Goal: Information Seeking & Learning: Learn about a topic

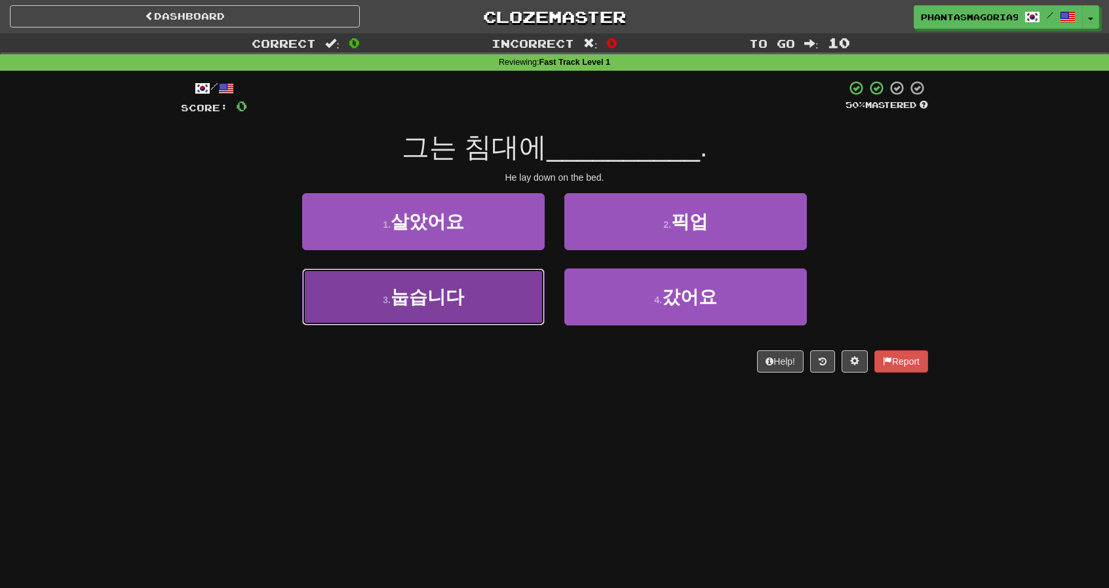
click at [516, 294] on button "3 . 눕습니다" at bounding box center [423, 297] width 242 height 57
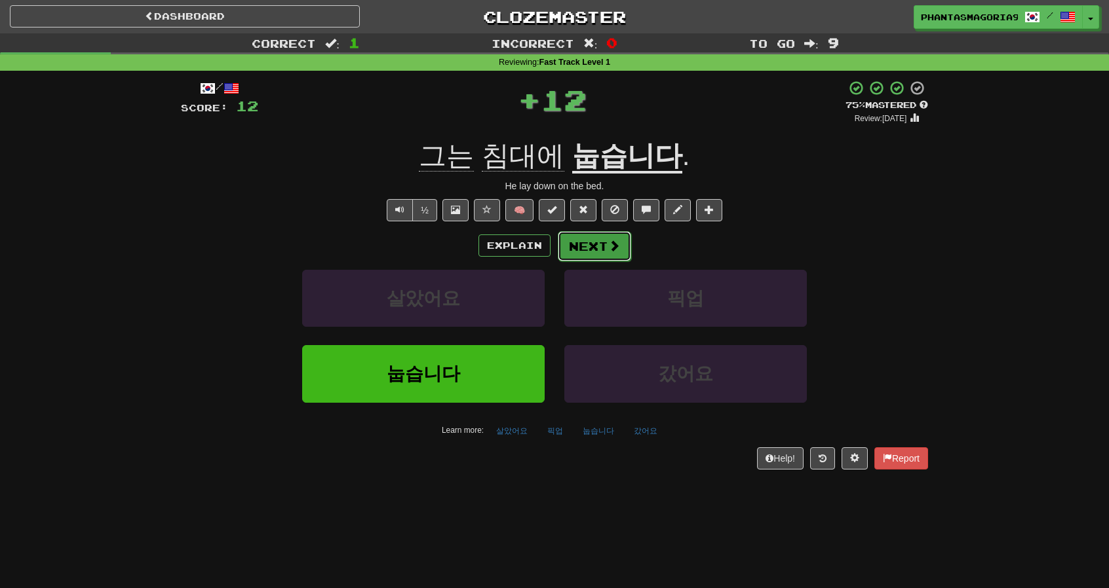
click at [581, 246] on button "Next" at bounding box center [594, 246] width 73 height 30
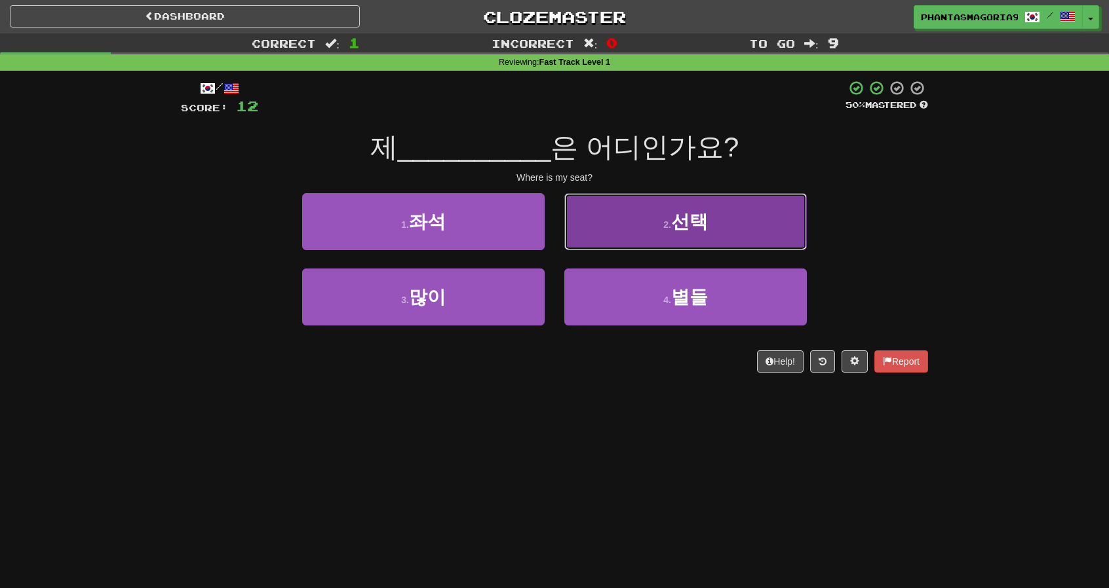
click at [622, 229] on button "2 . 선택" at bounding box center [685, 221] width 242 height 57
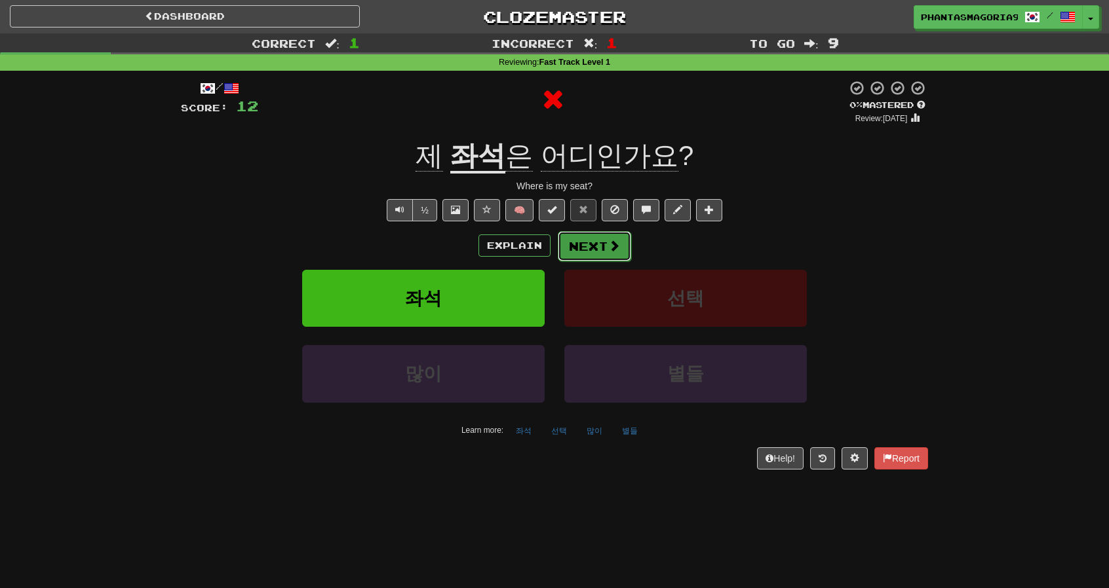
click at [595, 238] on button "Next" at bounding box center [594, 246] width 73 height 30
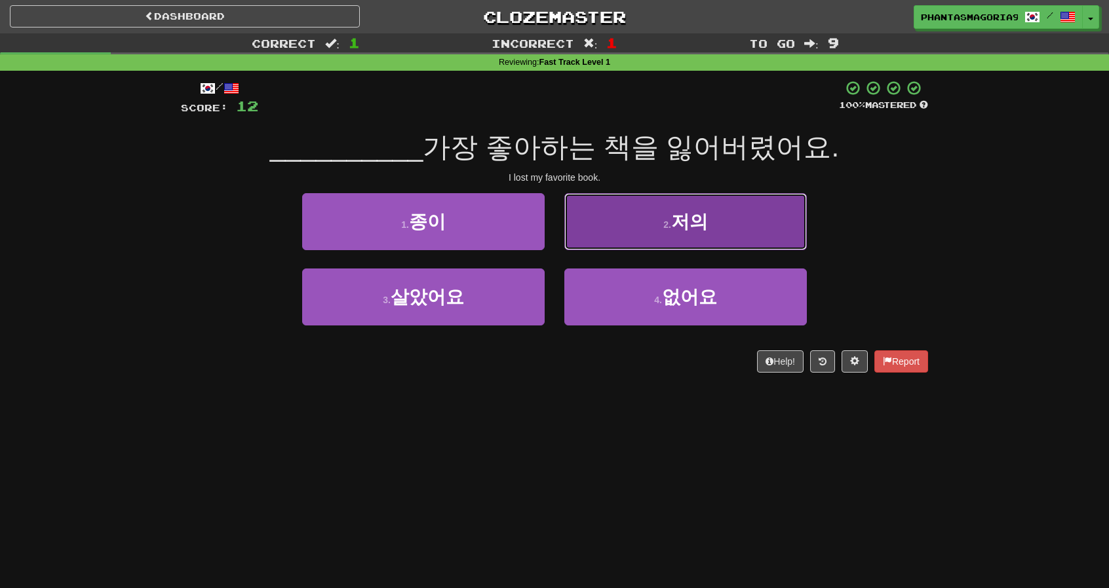
click at [596, 239] on button "2 . 저의" at bounding box center [685, 221] width 242 height 57
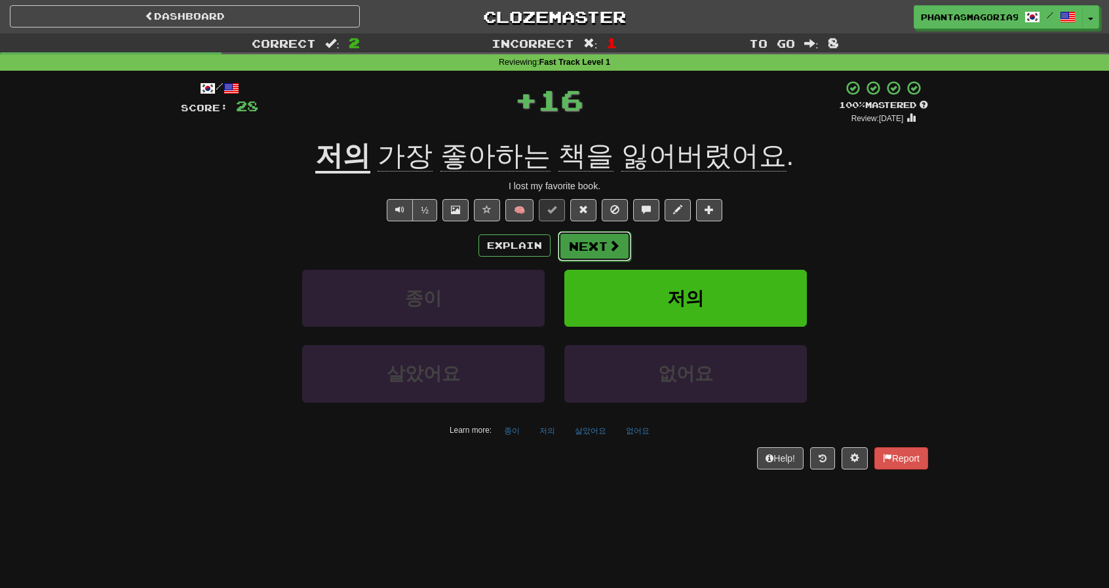
click at [573, 256] on button "Next" at bounding box center [594, 246] width 73 height 30
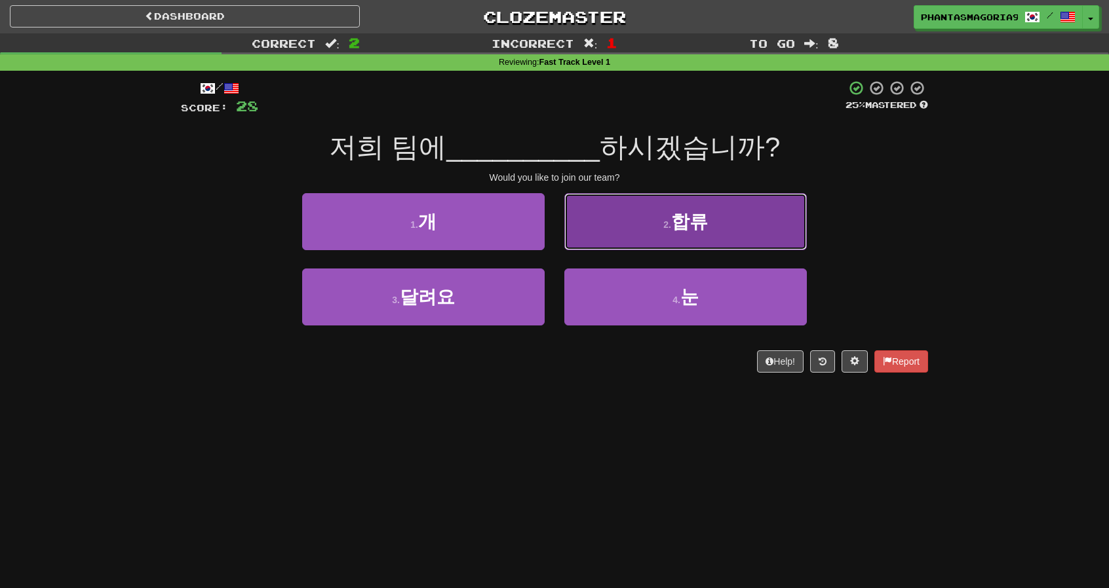
click at [628, 215] on button "2 . 합류" at bounding box center [685, 221] width 242 height 57
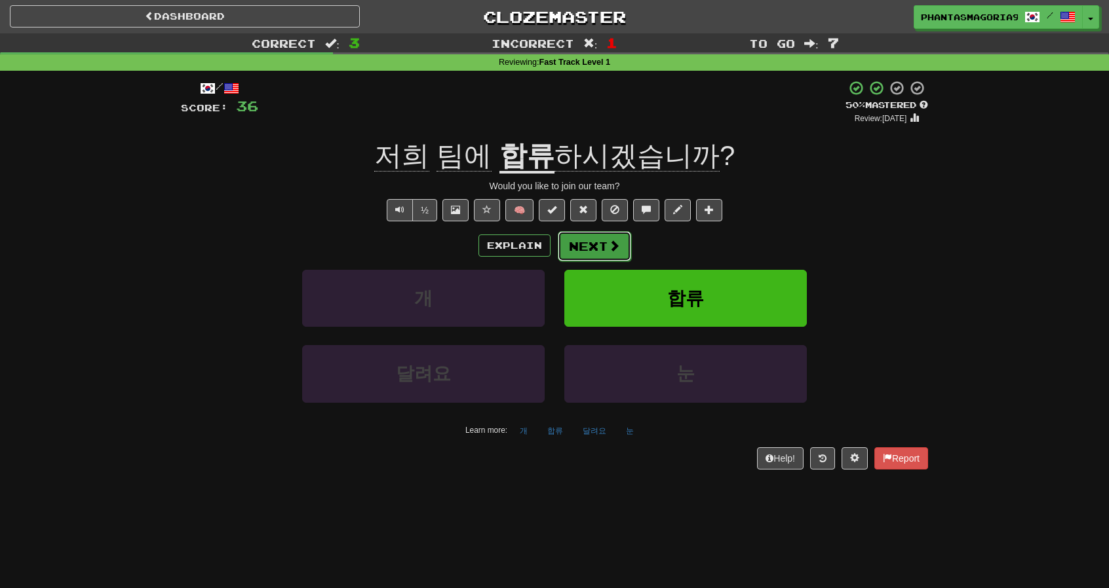
click at [595, 237] on button "Next" at bounding box center [594, 246] width 73 height 30
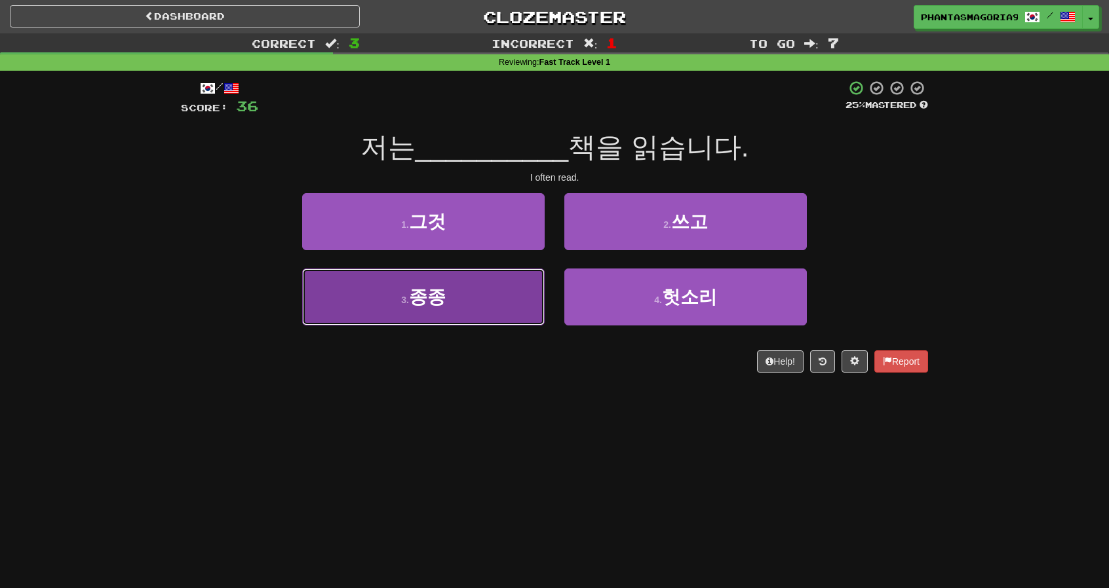
click at [537, 290] on button "3 . 종종" at bounding box center [423, 297] width 242 height 57
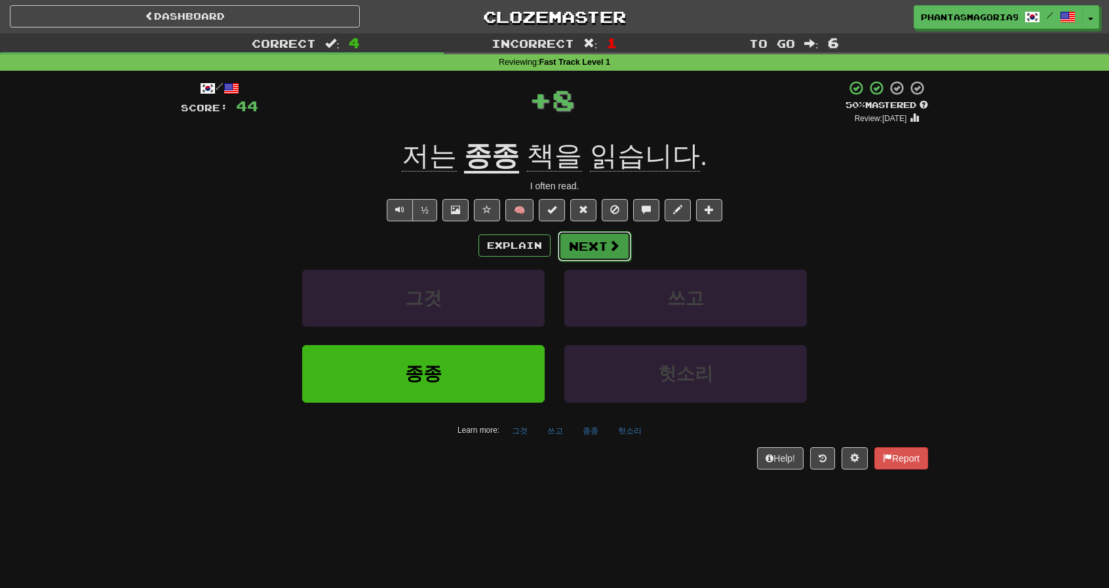
click at [602, 239] on button "Next" at bounding box center [594, 246] width 73 height 30
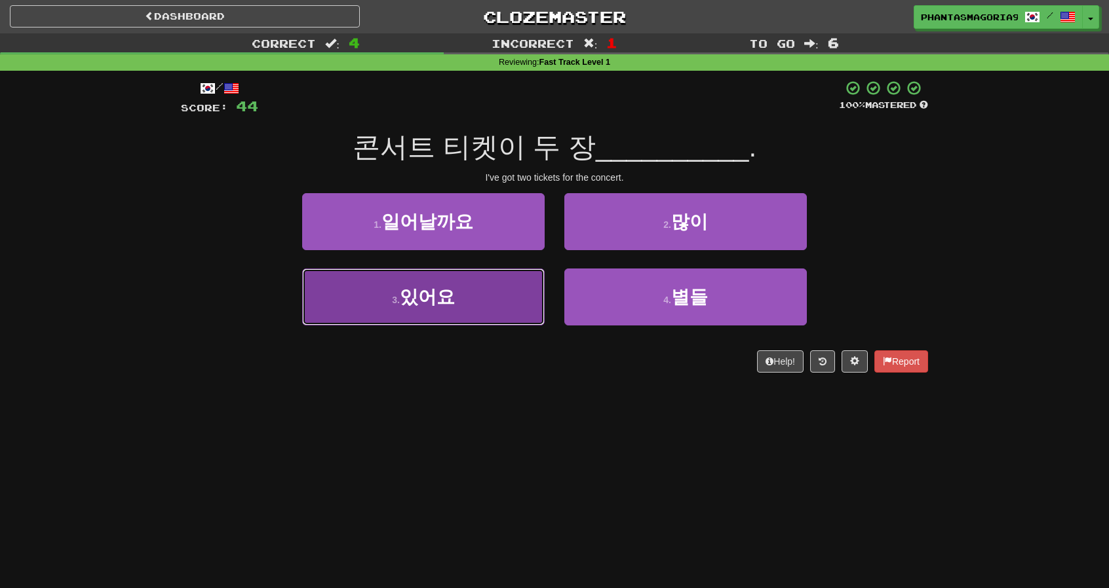
click at [522, 290] on button "3 . 있어요" at bounding box center [423, 297] width 242 height 57
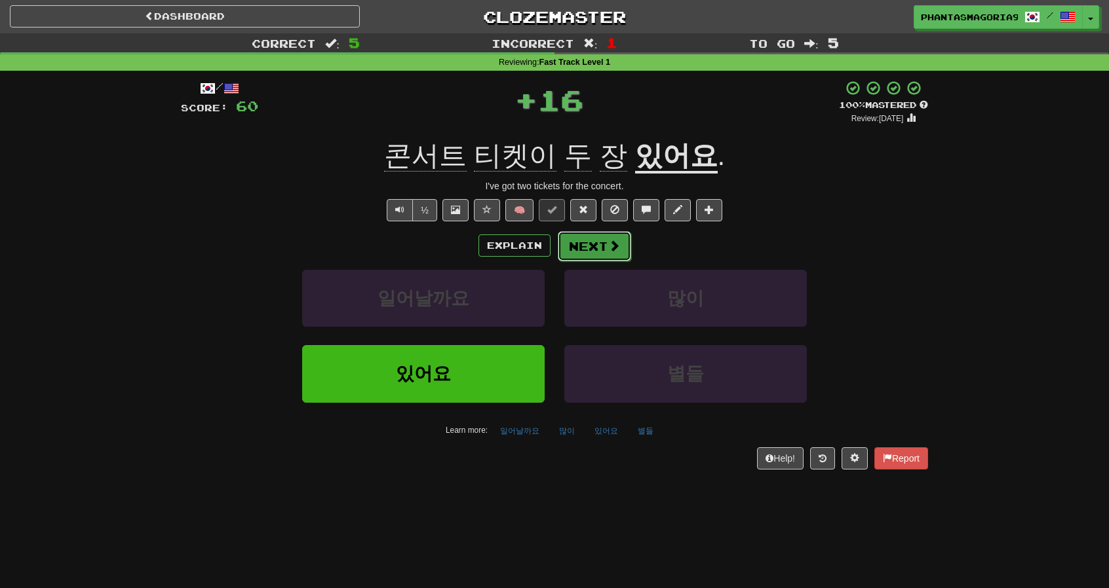
click at [587, 250] on button "Next" at bounding box center [594, 246] width 73 height 30
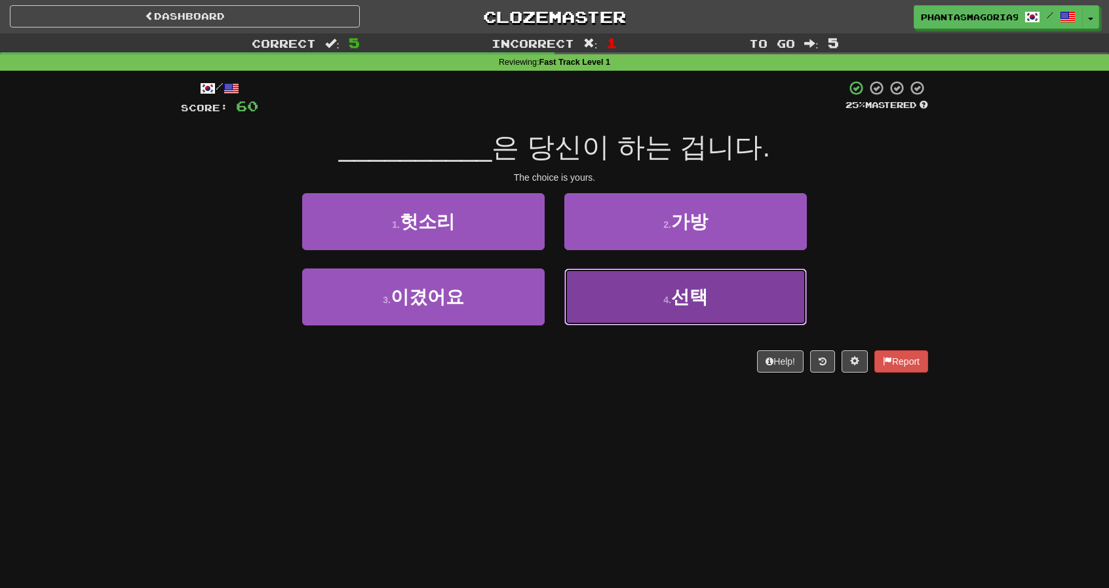
click at [600, 298] on button "4 . 선택" at bounding box center [685, 297] width 242 height 57
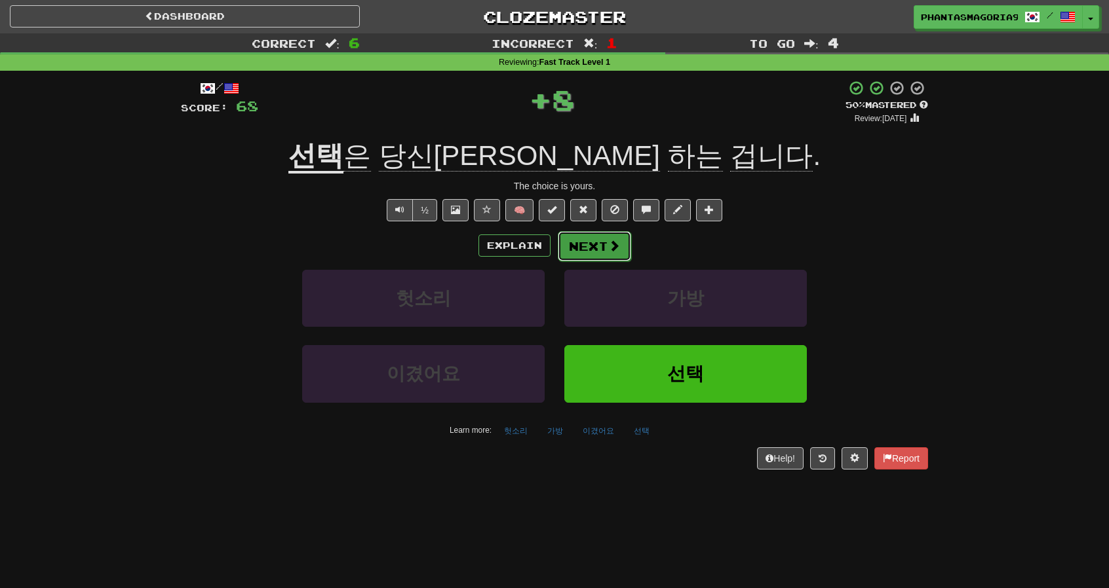
click at [569, 253] on button "Next" at bounding box center [594, 246] width 73 height 30
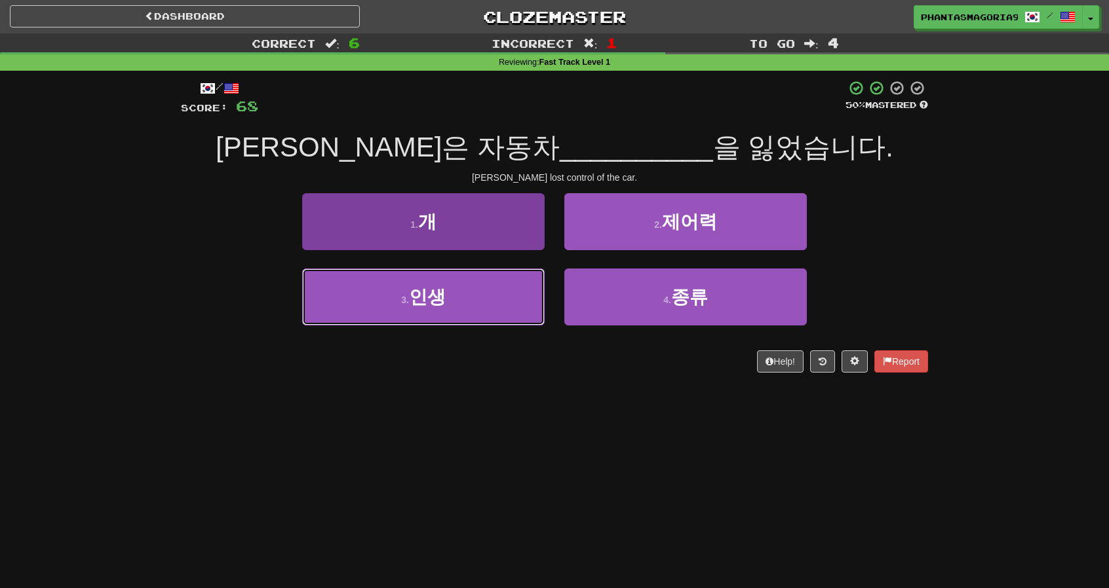
click at [535, 297] on button "3 . 인생" at bounding box center [423, 297] width 242 height 57
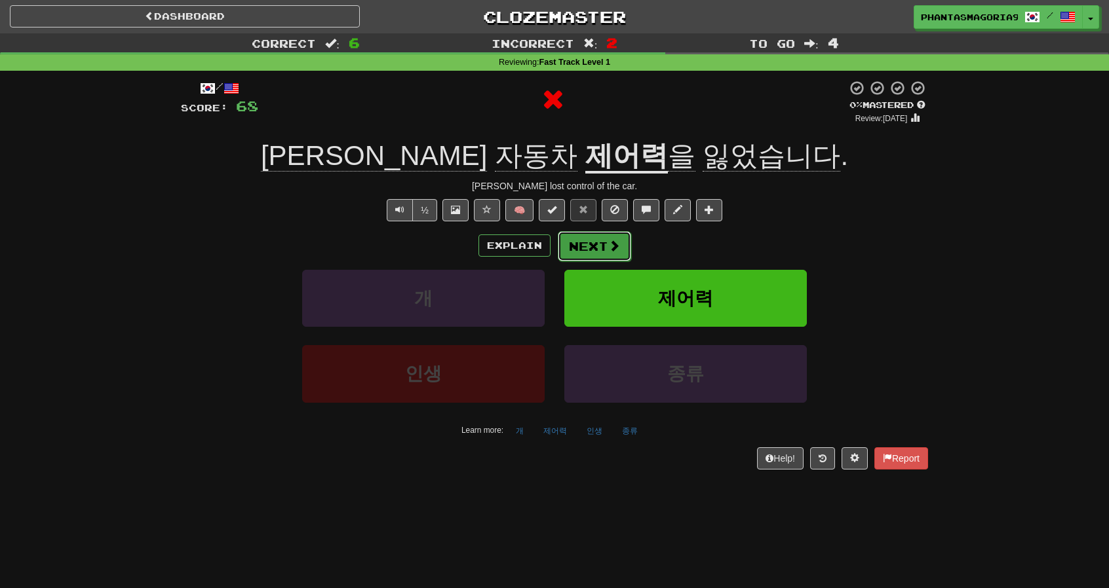
click at [579, 256] on button "Next" at bounding box center [594, 246] width 73 height 30
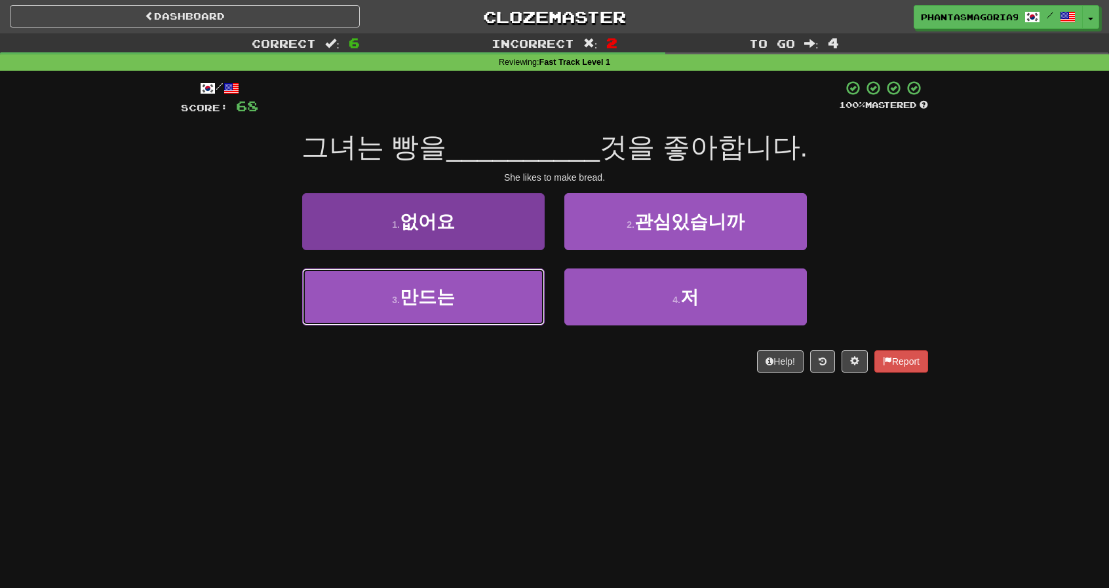
click at [518, 274] on button "3 . 만드는" at bounding box center [423, 297] width 242 height 57
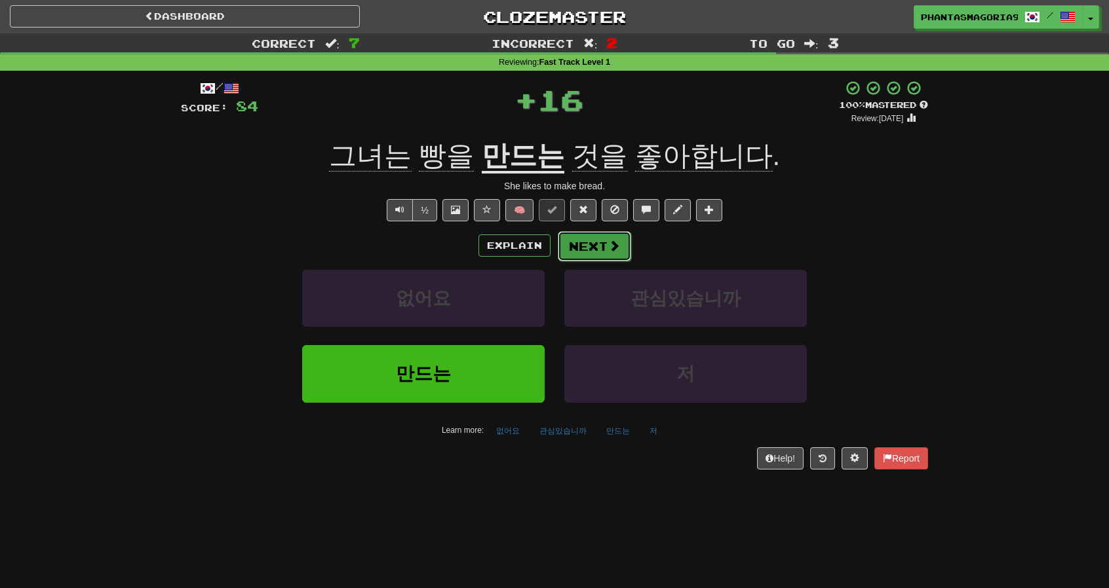
click at [596, 242] on button "Next" at bounding box center [594, 246] width 73 height 30
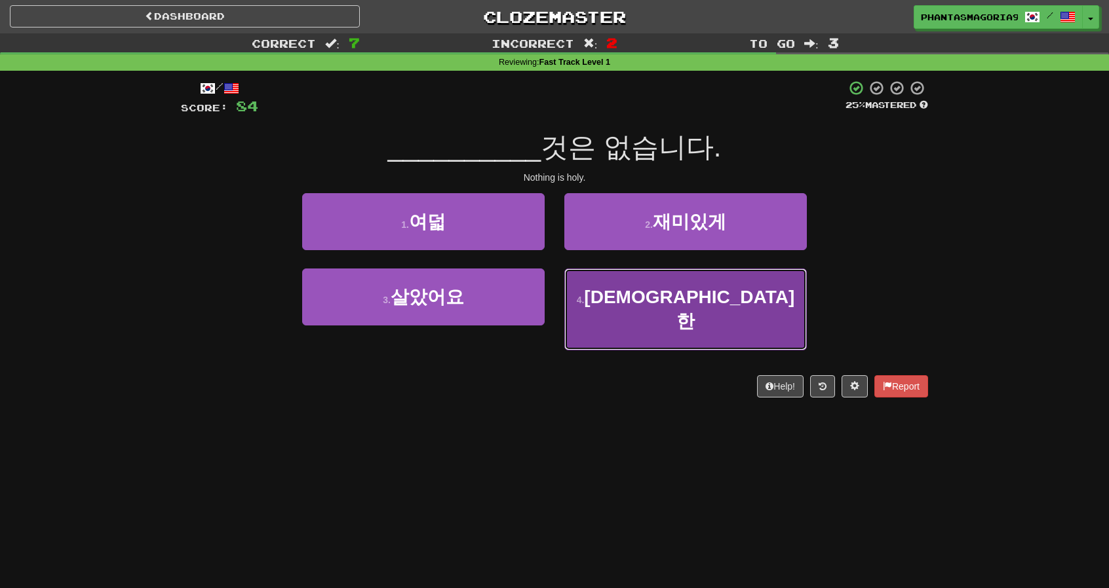
click at [613, 302] on button "4 . 신성한" at bounding box center [685, 310] width 242 height 82
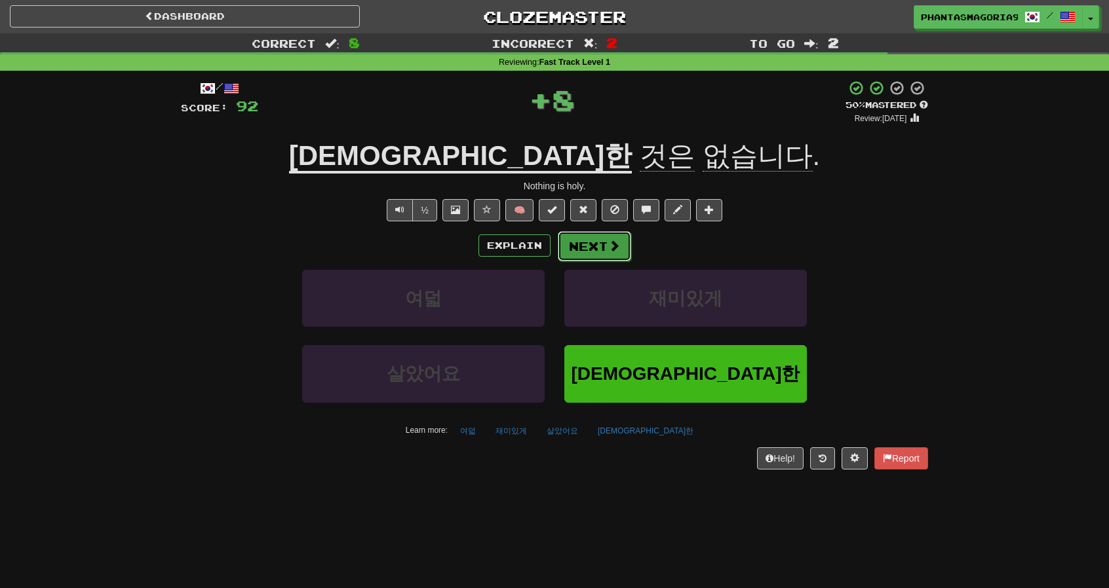
click at [592, 248] on button "Next" at bounding box center [594, 246] width 73 height 30
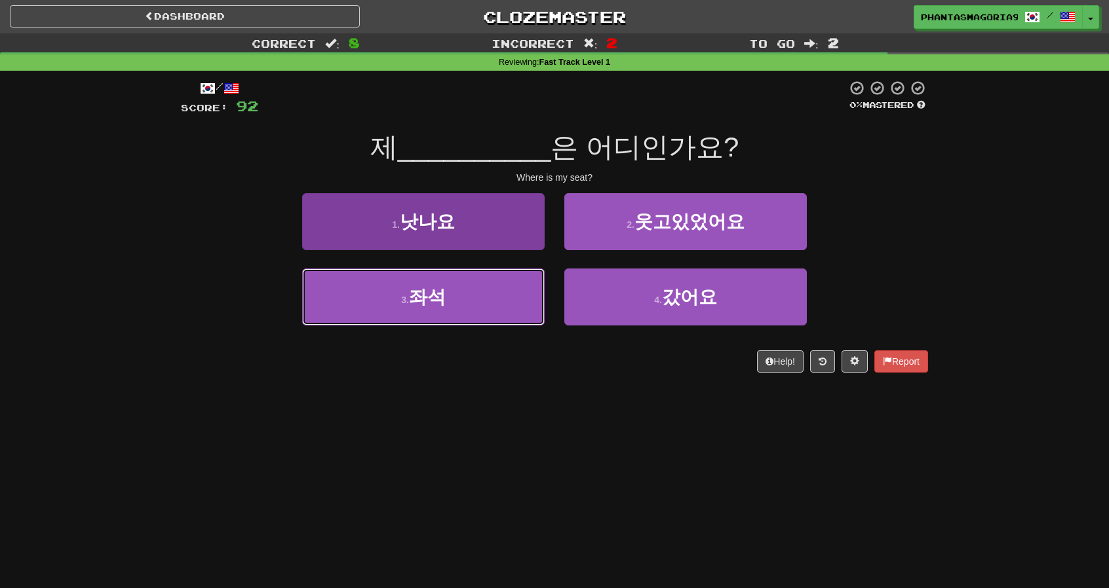
click at [512, 301] on button "3 . 좌석" at bounding box center [423, 297] width 242 height 57
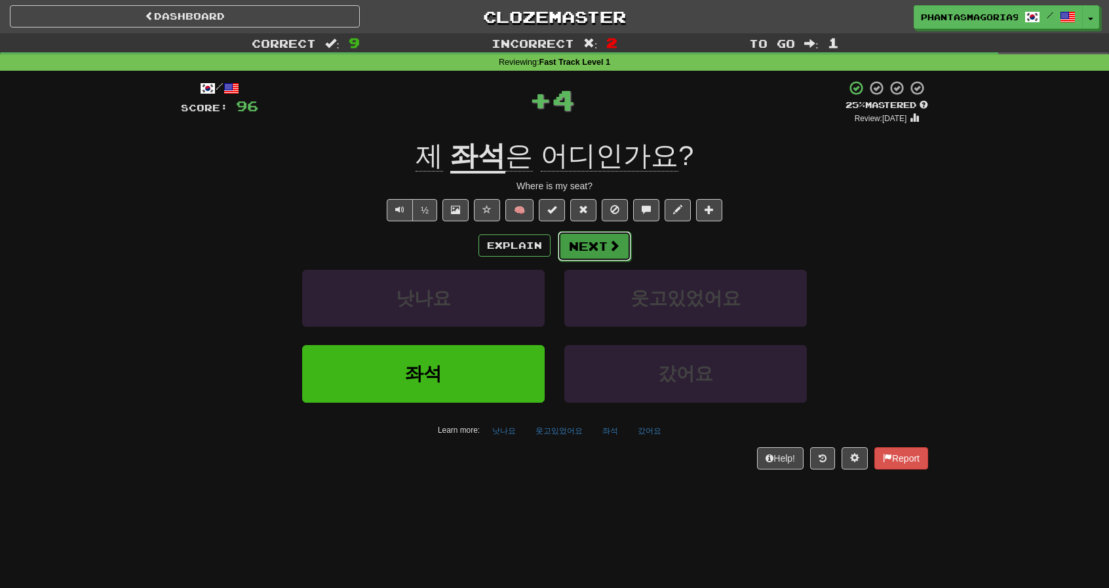
click at [581, 245] on button "Next" at bounding box center [594, 246] width 73 height 30
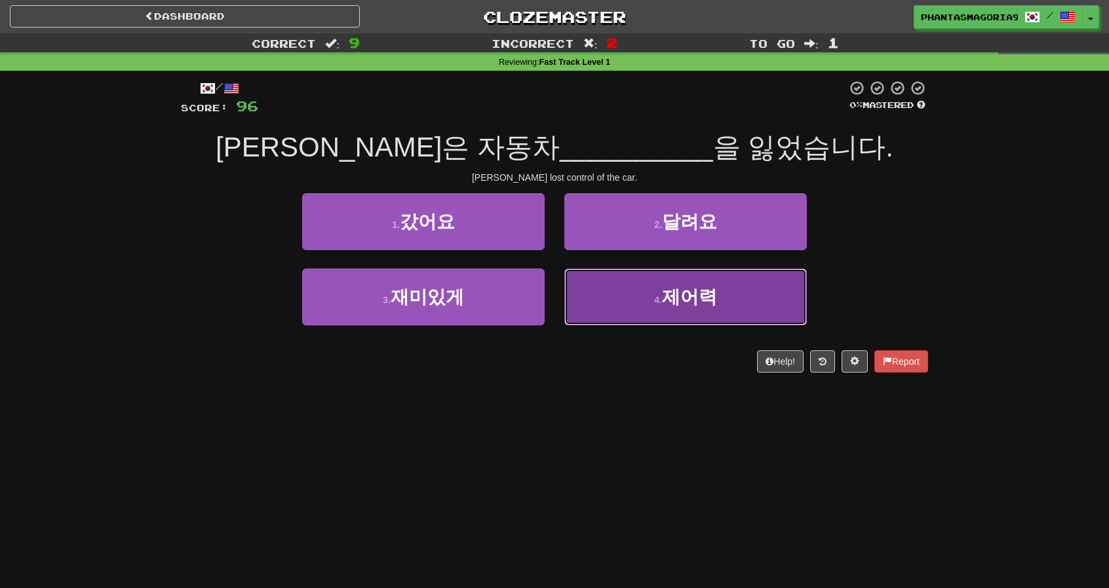
click at [620, 296] on button "4 . 제어력" at bounding box center [685, 297] width 242 height 57
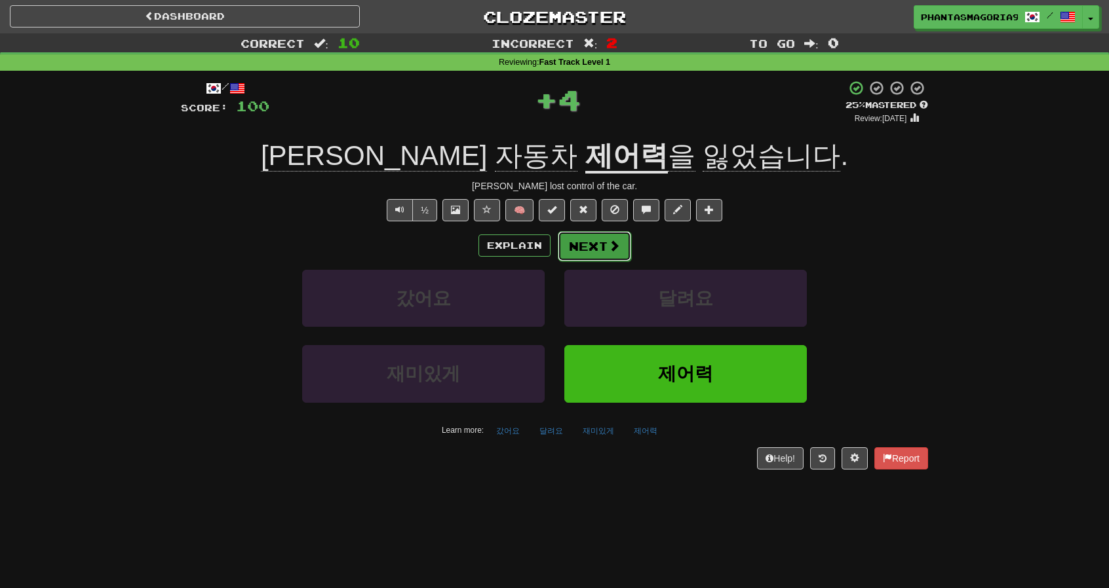
click at [596, 254] on button "Next" at bounding box center [594, 246] width 73 height 30
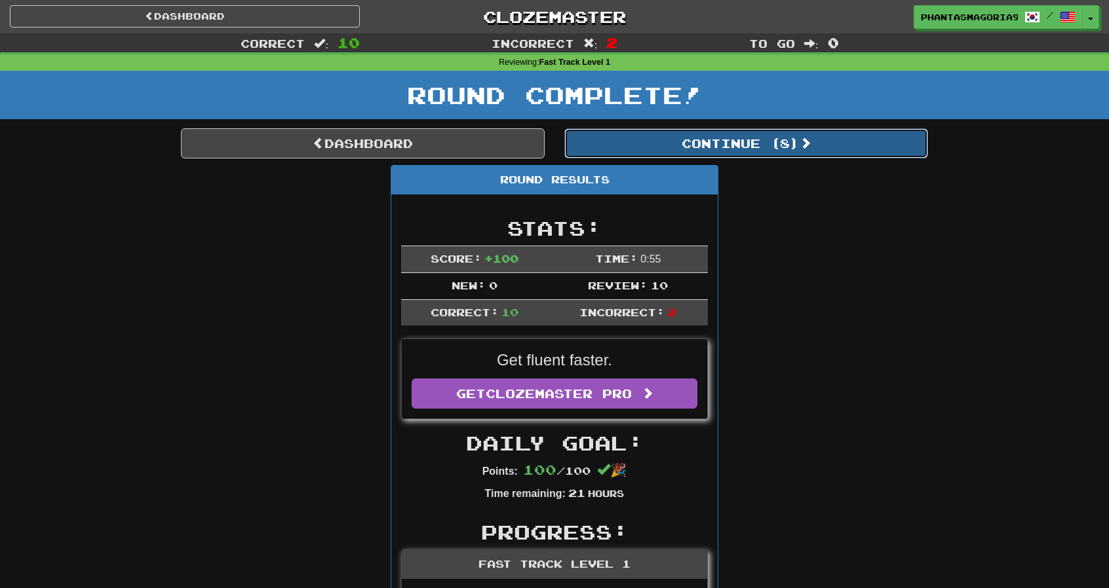
click at [670, 153] on button "Continue ( 8 )" at bounding box center [746, 143] width 364 height 30
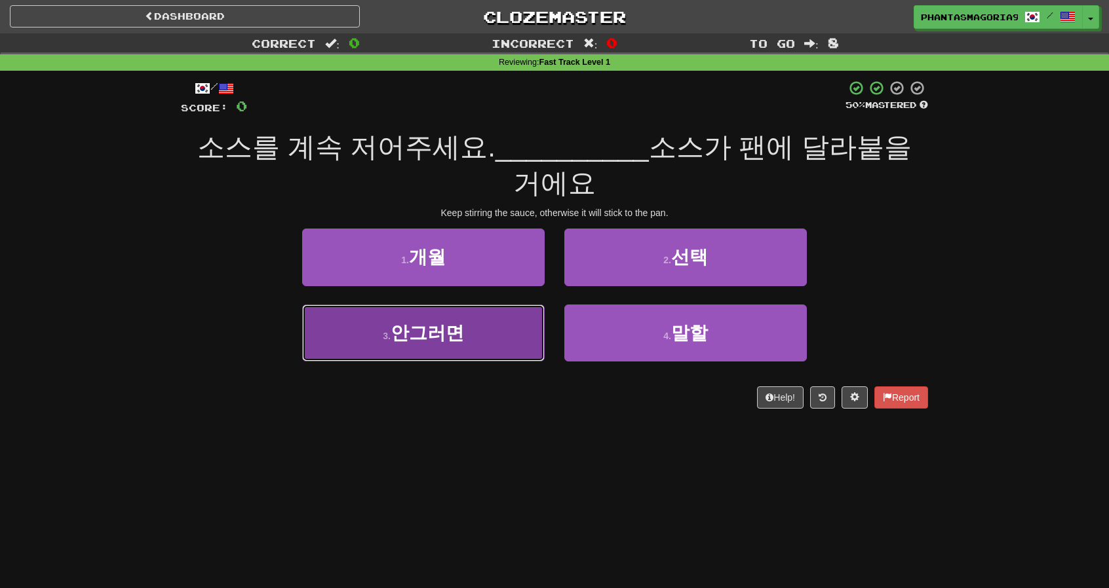
click at [489, 330] on button "3 . 안그러면" at bounding box center [423, 333] width 242 height 57
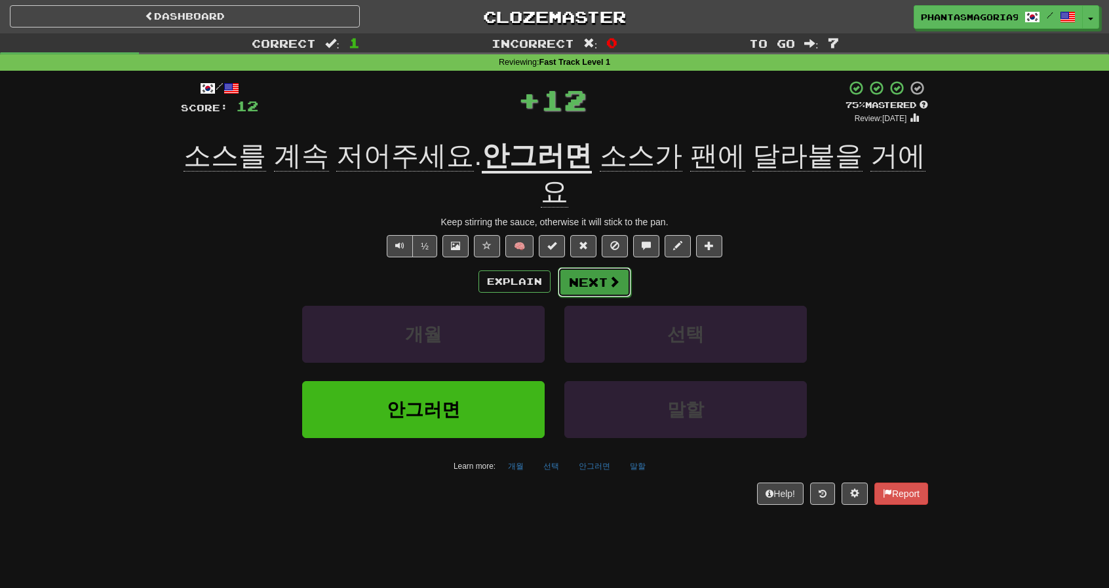
click at [584, 280] on button "Next" at bounding box center [594, 282] width 73 height 30
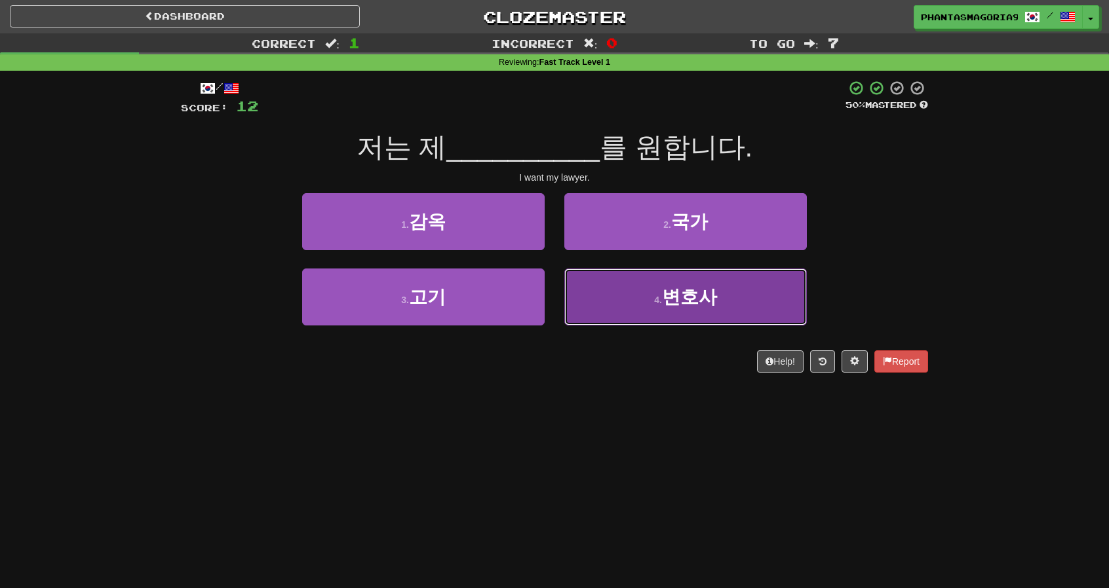
click at [579, 298] on button "4 . 변호사" at bounding box center [685, 297] width 242 height 57
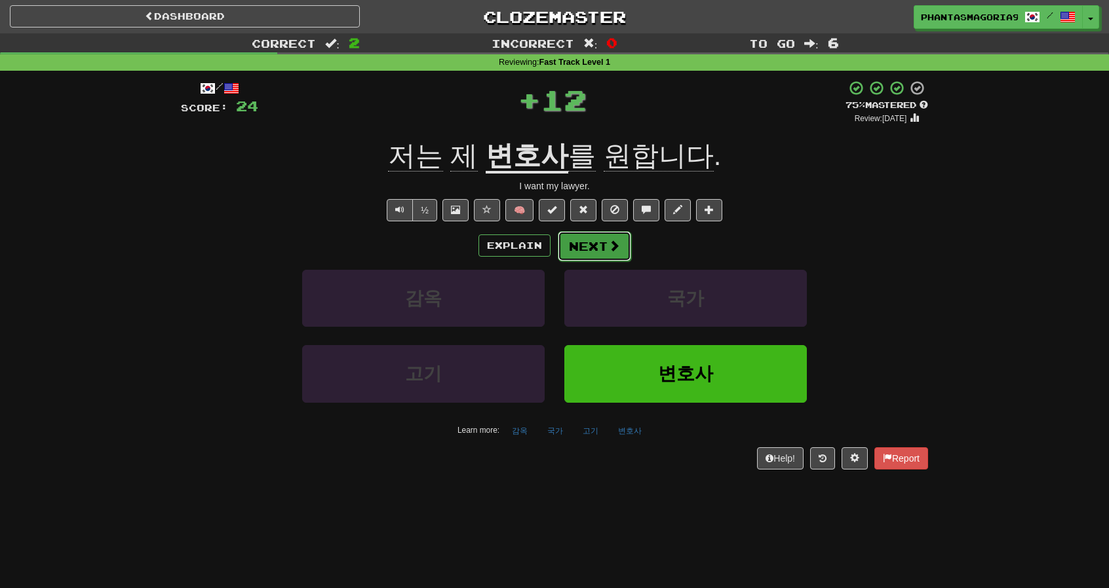
click at [569, 242] on button "Next" at bounding box center [594, 246] width 73 height 30
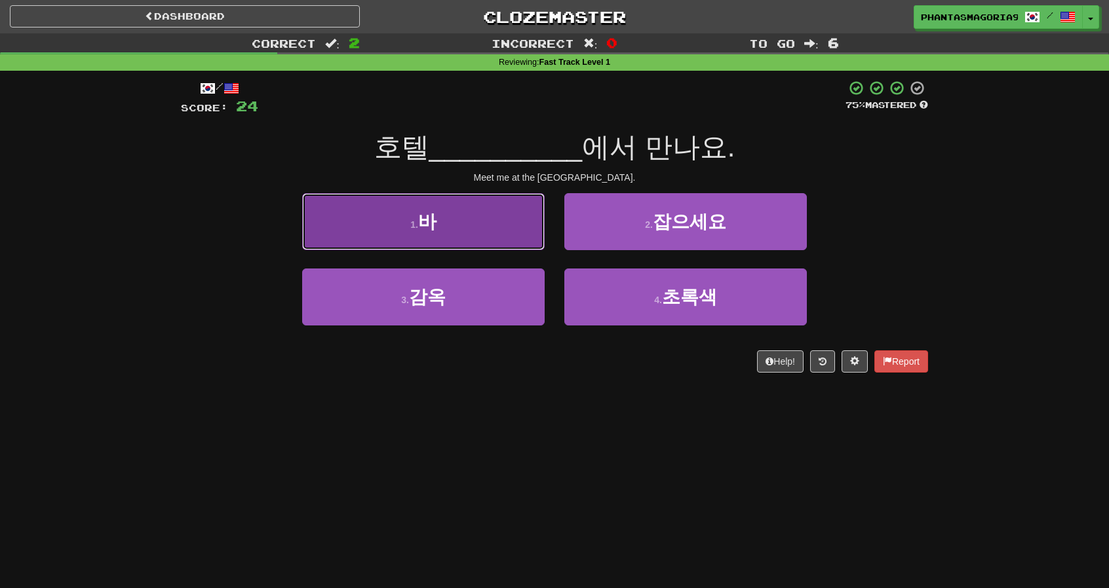
click at [518, 230] on button "1 . 바" at bounding box center [423, 221] width 242 height 57
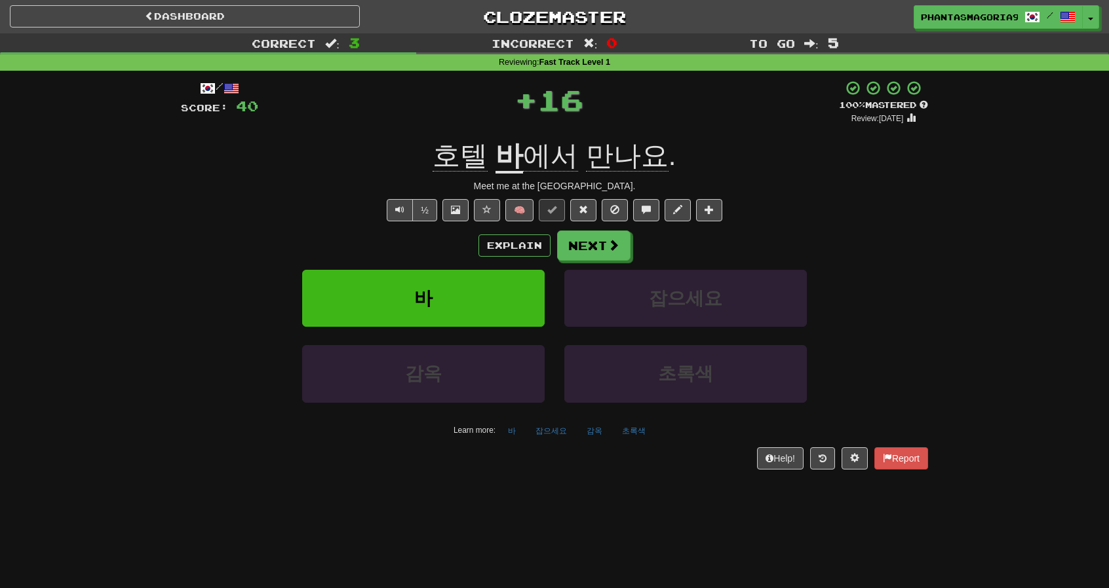
click at [641, 251] on div "Explain Next" at bounding box center [554, 246] width 747 height 30
click at [620, 249] on button "Next" at bounding box center [594, 246] width 73 height 30
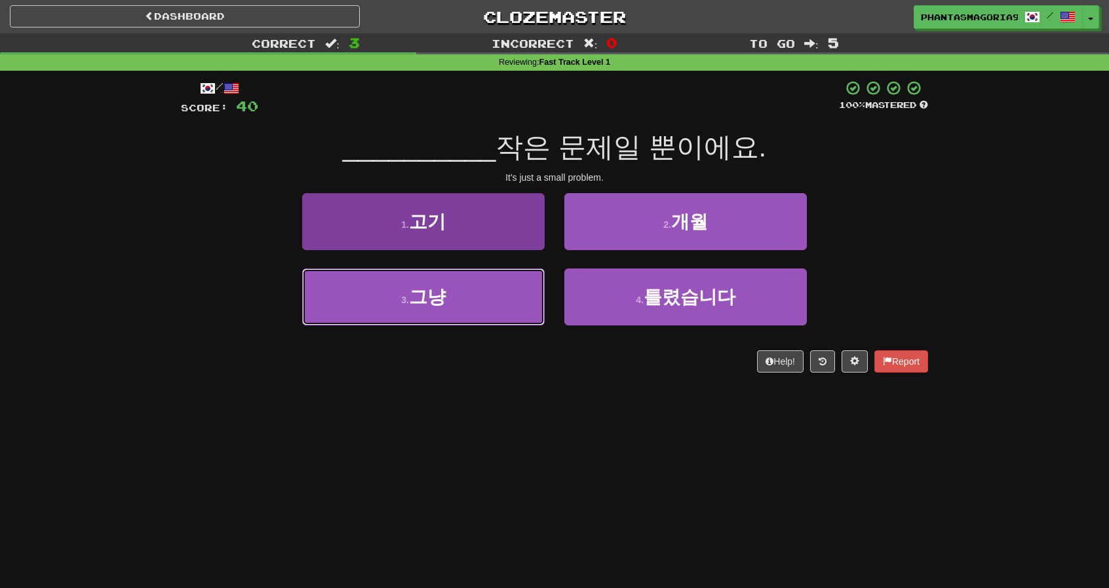
click at [527, 289] on button "3 . 그냥" at bounding box center [423, 297] width 242 height 57
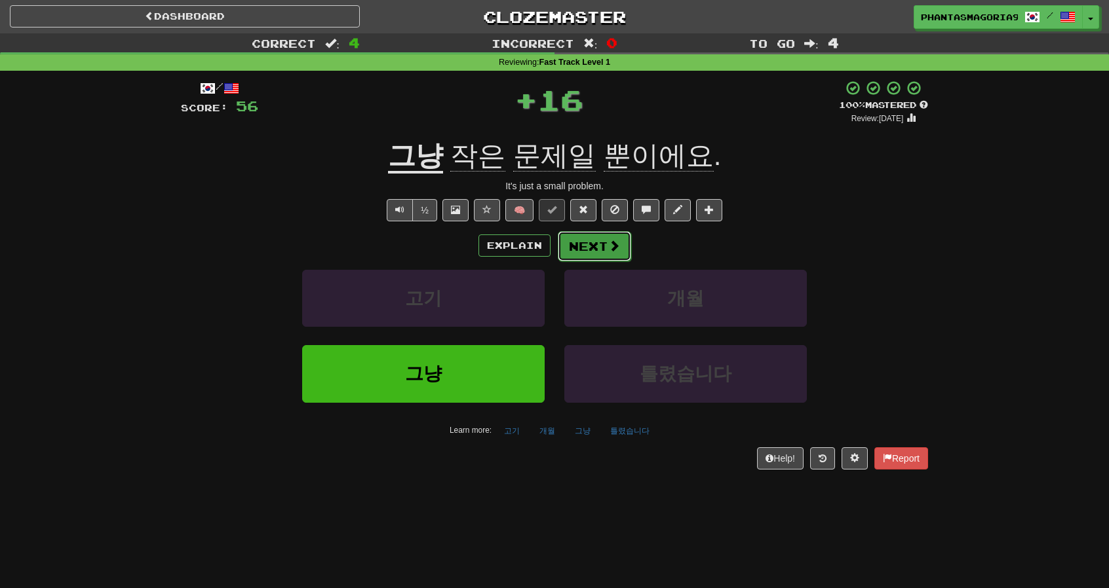
click at [590, 250] on button "Next" at bounding box center [594, 246] width 73 height 30
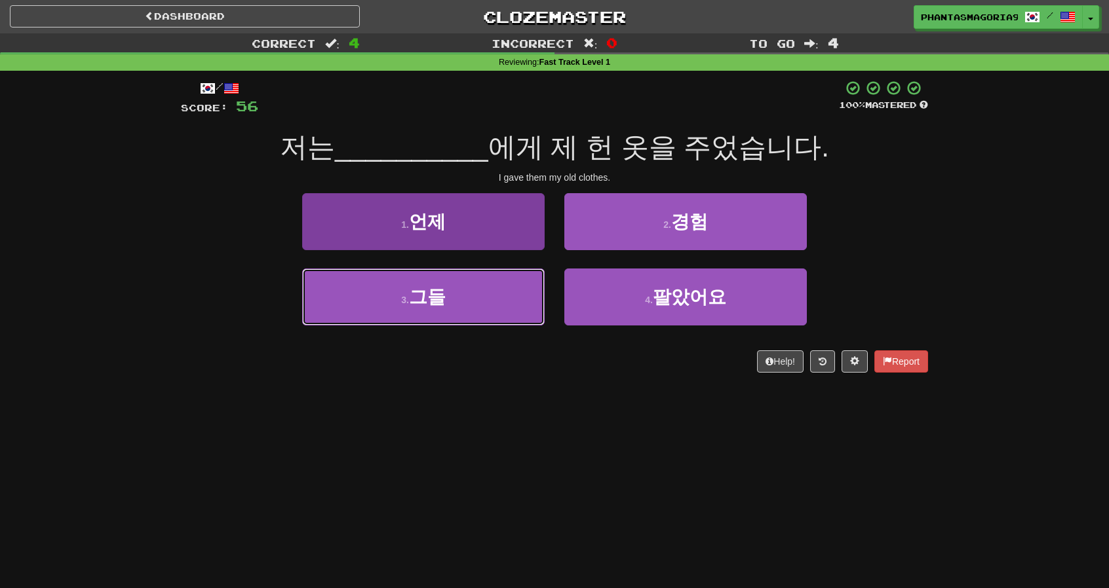
click at [498, 286] on button "3 . 그들" at bounding box center [423, 297] width 242 height 57
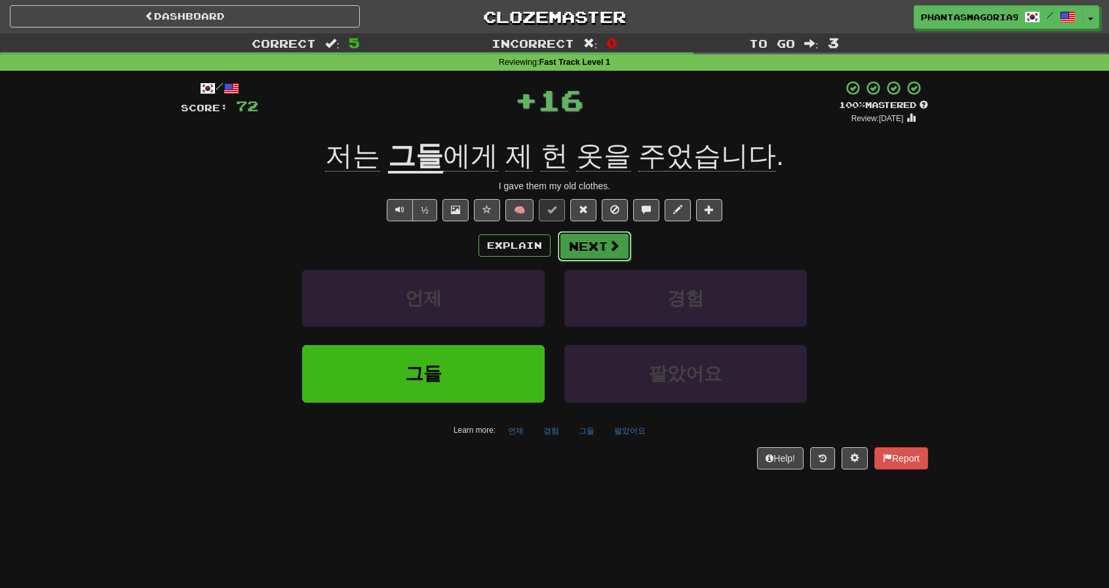
click at [579, 242] on button "Next" at bounding box center [594, 246] width 73 height 30
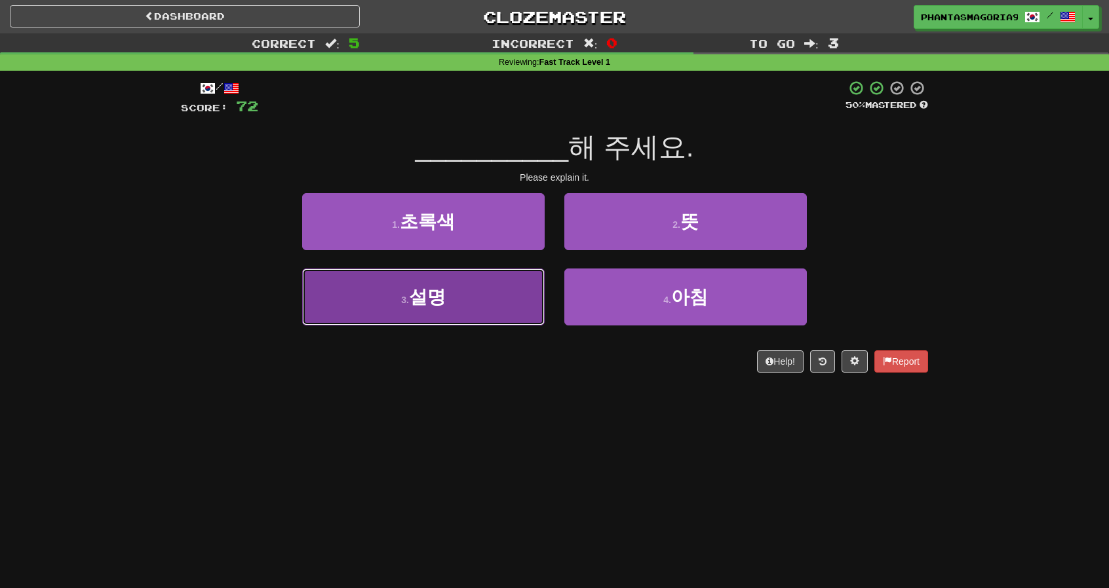
click at [528, 282] on button "3 . 설명" at bounding box center [423, 297] width 242 height 57
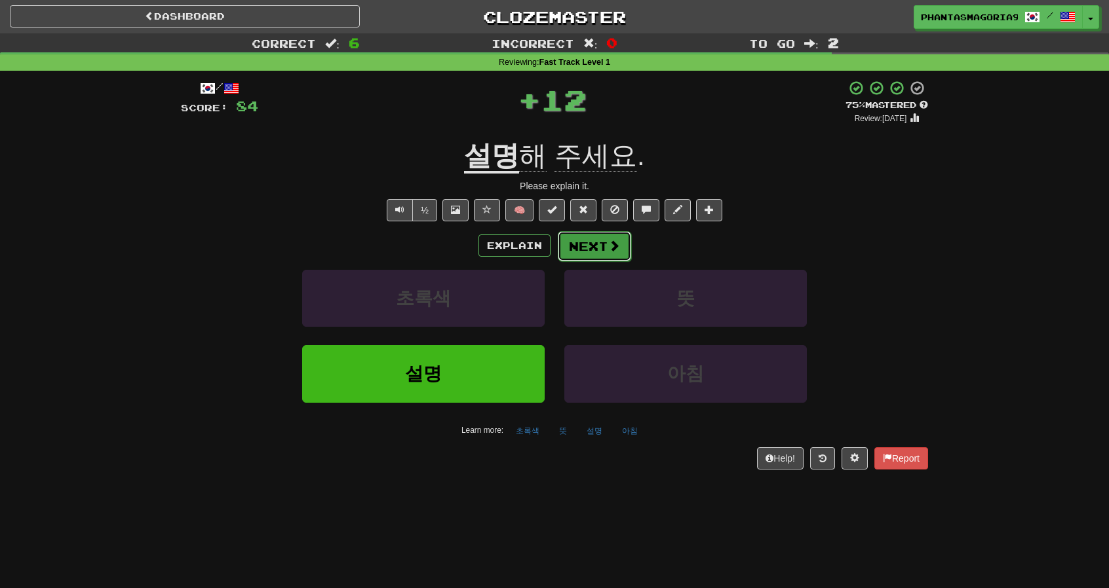
click at [573, 244] on button "Next" at bounding box center [594, 246] width 73 height 30
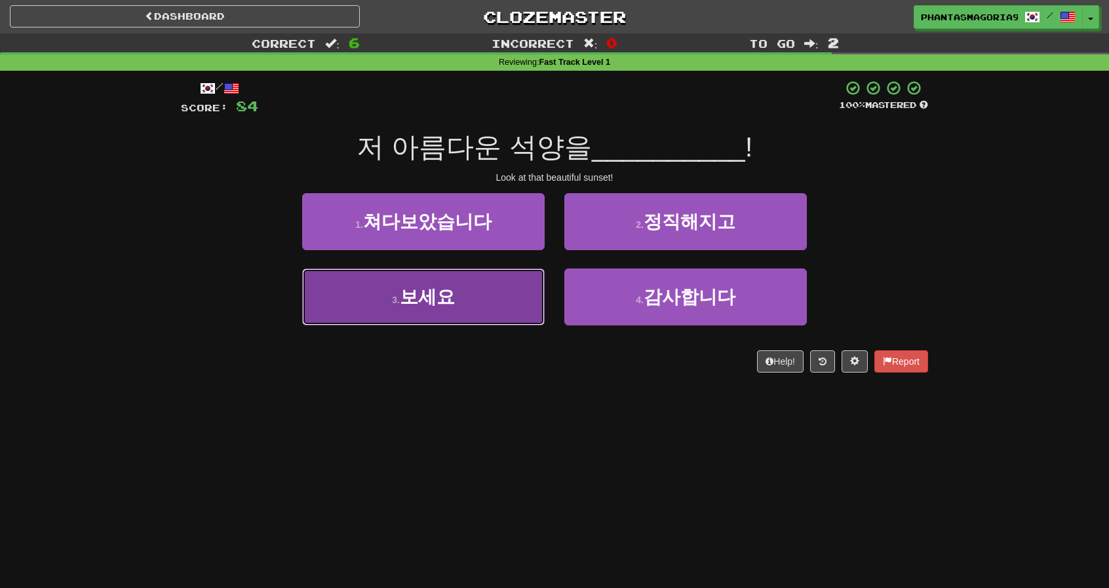
click at [509, 302] on button "3 . 보세요" at bounding box center [423, 297] width 242 height 57
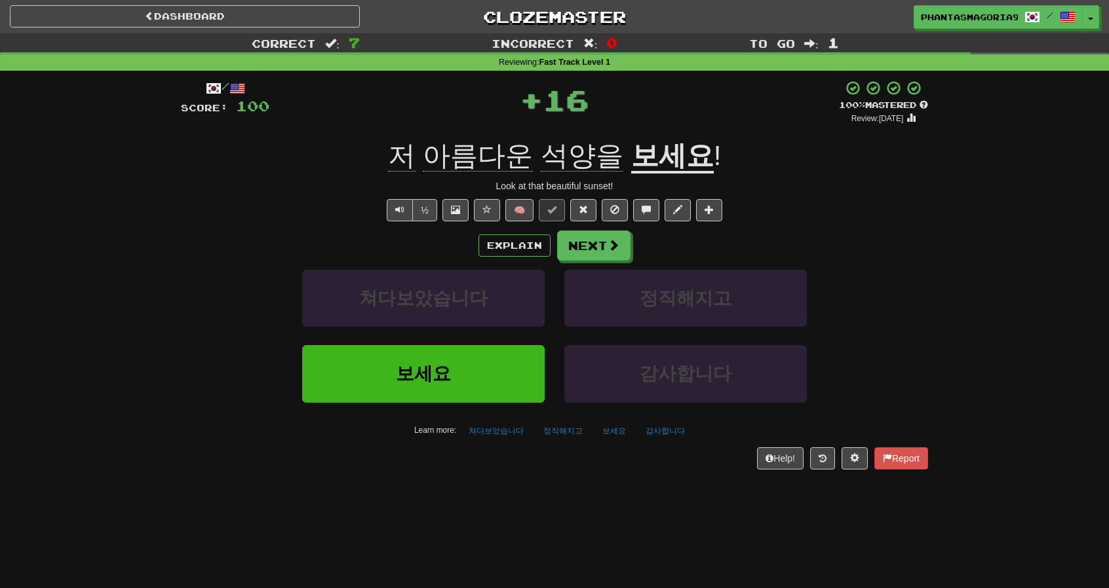
click at [588, 263] on div "Explain Next 쳐다보았습니다 정직해지고 보세요 감사합니다 Learn more: 쳐다보았습니다 정직해지고 보세요 감사합니다" at bounding box center [554, 336] width 747 height 210
click at [592, 254] on button "Next" at bounding box center [594, 246] width 73 height 30
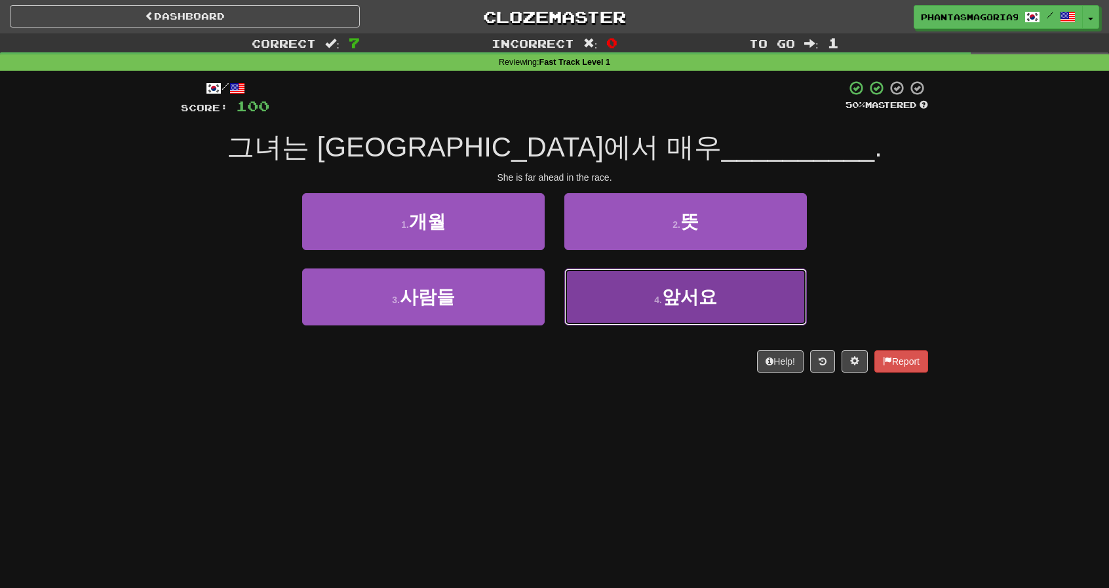
click at [579, 290] on button "4 . 앞서요" at bounding box center [685, 297] width 242 height 57
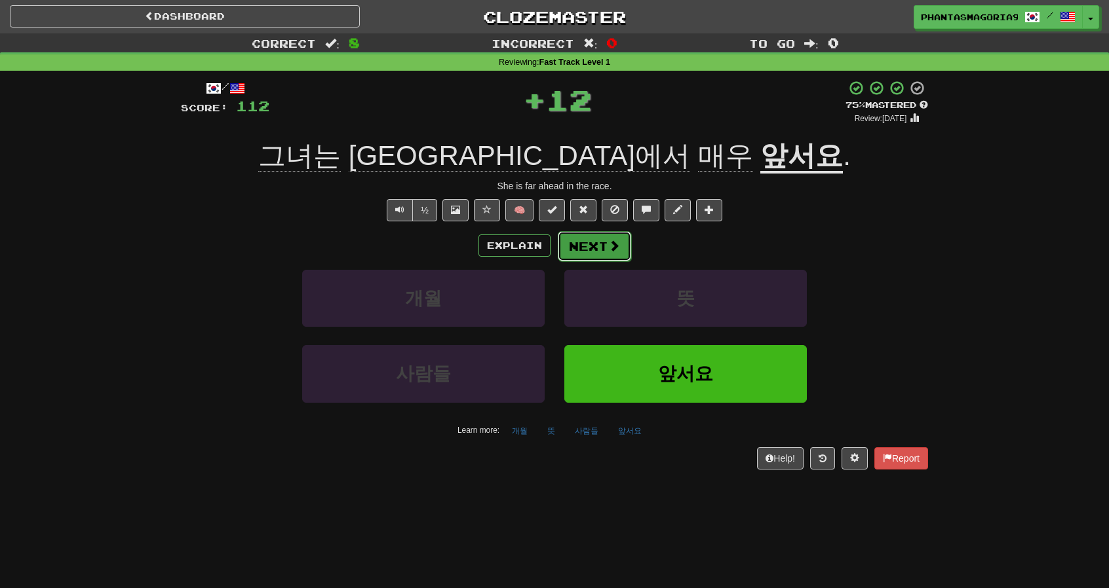
click at [573, 236] on button "Next" at bounding box center [594, 246] width 73 height 30
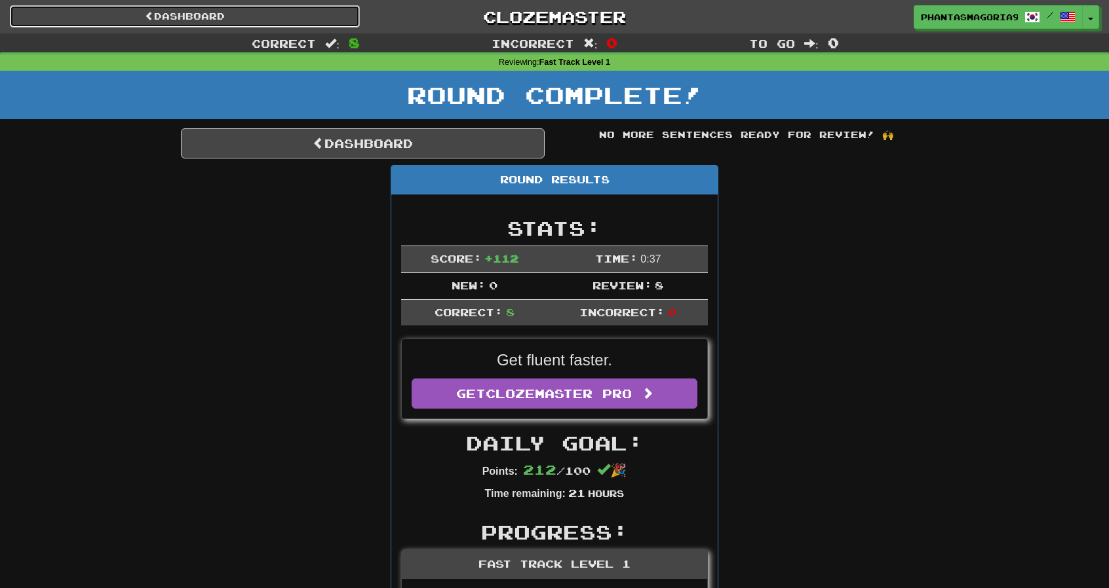
click at [338, 25] on link "Dashboard" at bounding box center [185, 16] width 350 height 22
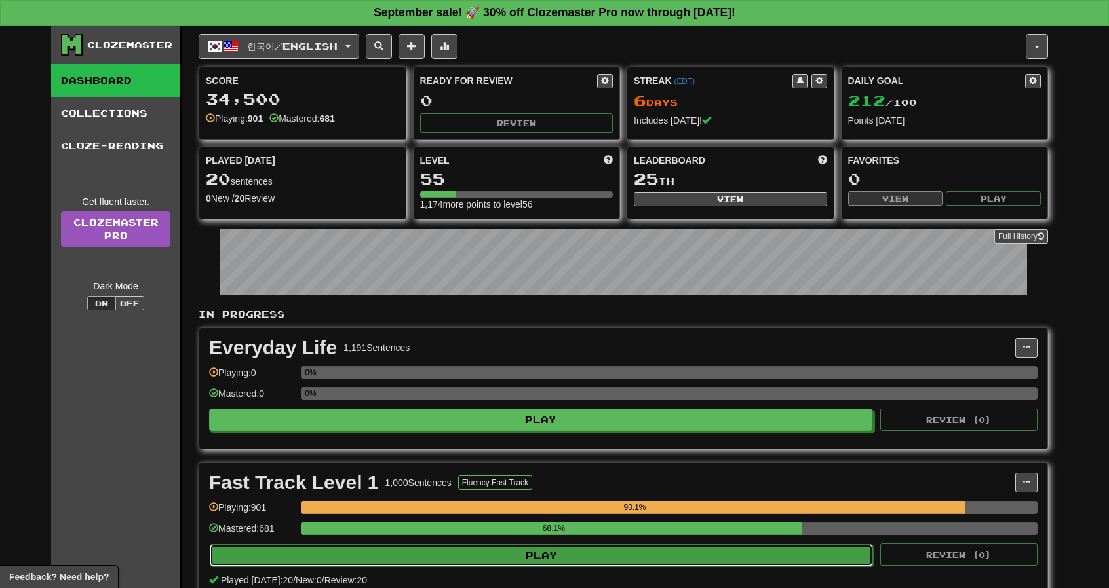
click at [602, 552] on button "Play" at bounding box center [541, 556] width 663 height 22
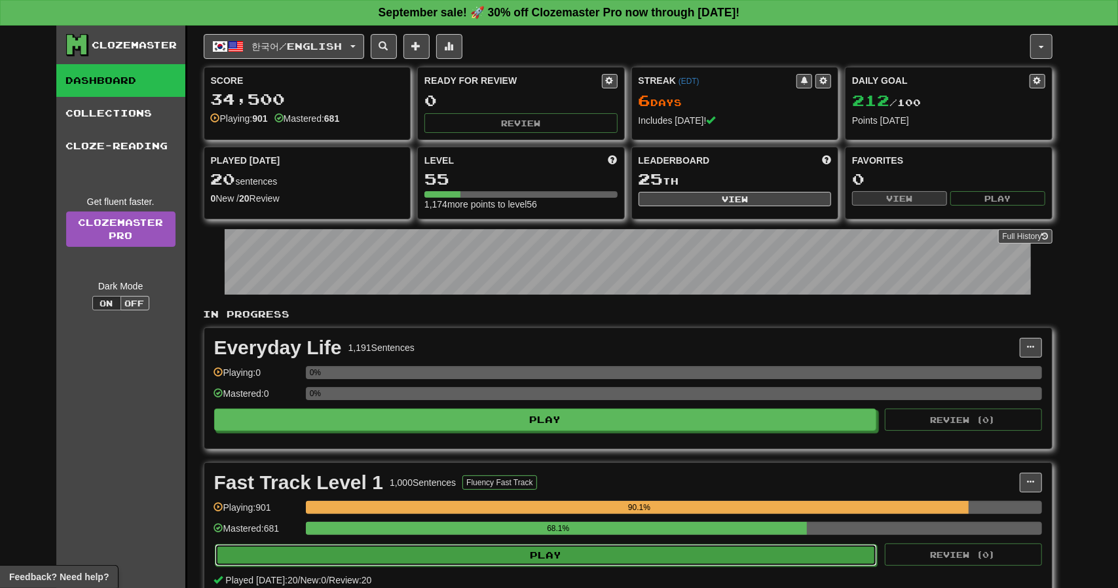
select select "**"
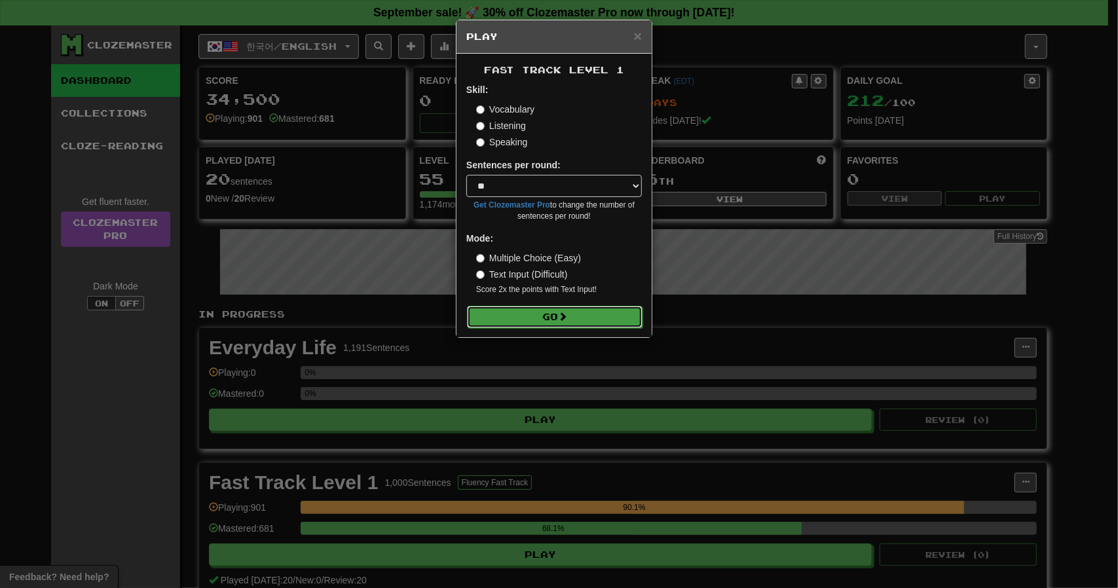
click at [579, 315] on button "Go" at bounding box center [555, 317] width 176 height 22
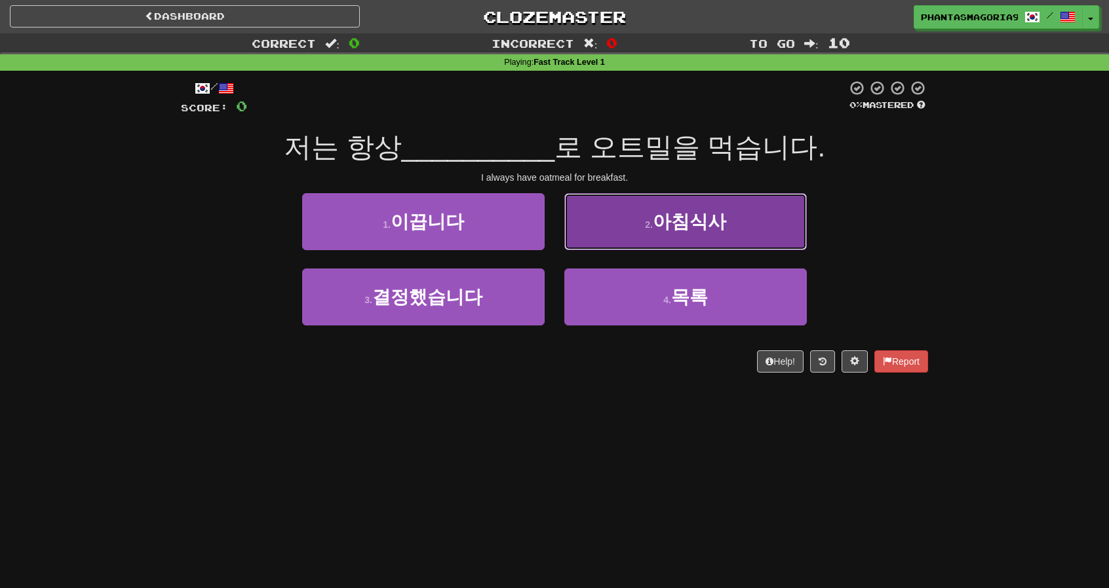
click at [608, 241] on button "2 . 아침식사" at bounding box center [685, 221] width 242 height 57
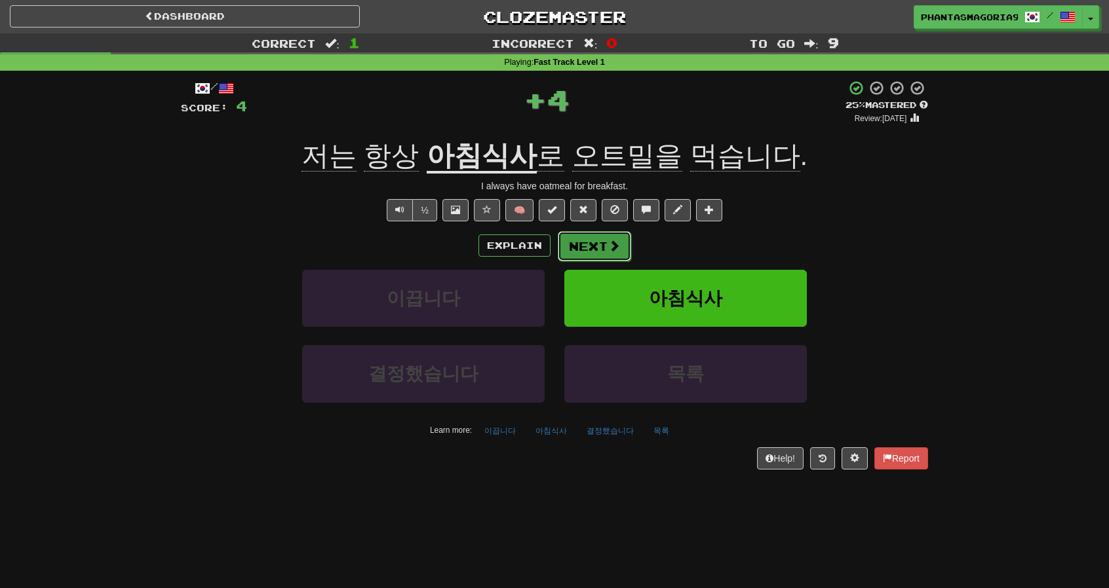
click at [592, 248] on button "Next" at bounding box center [594, 246] width 73 height 30
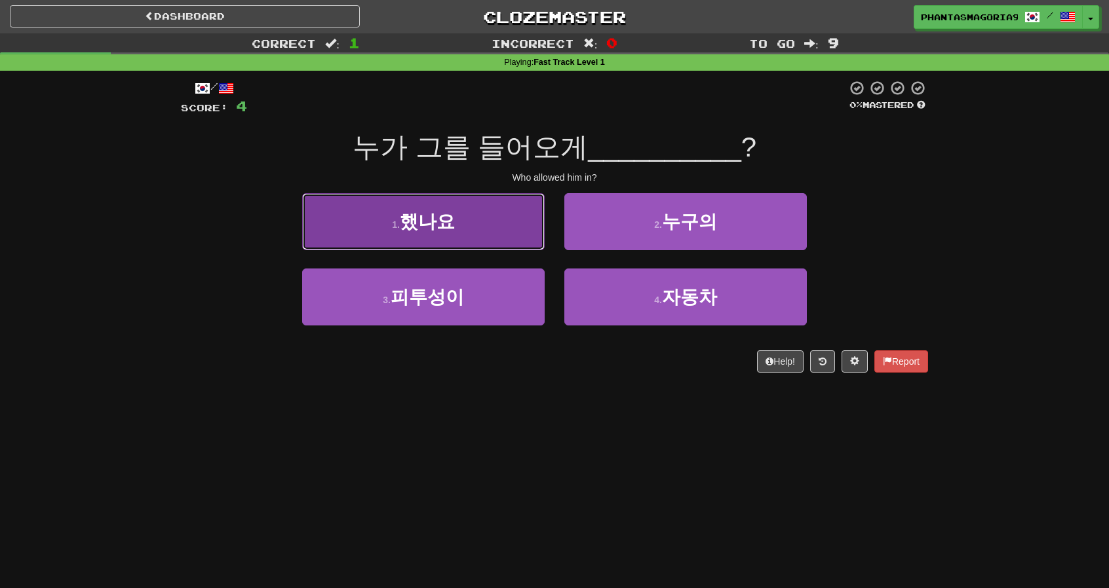
click at [468, 226] on button "1 . 했나요" at bounding box center [423, 221] width 242 height 57
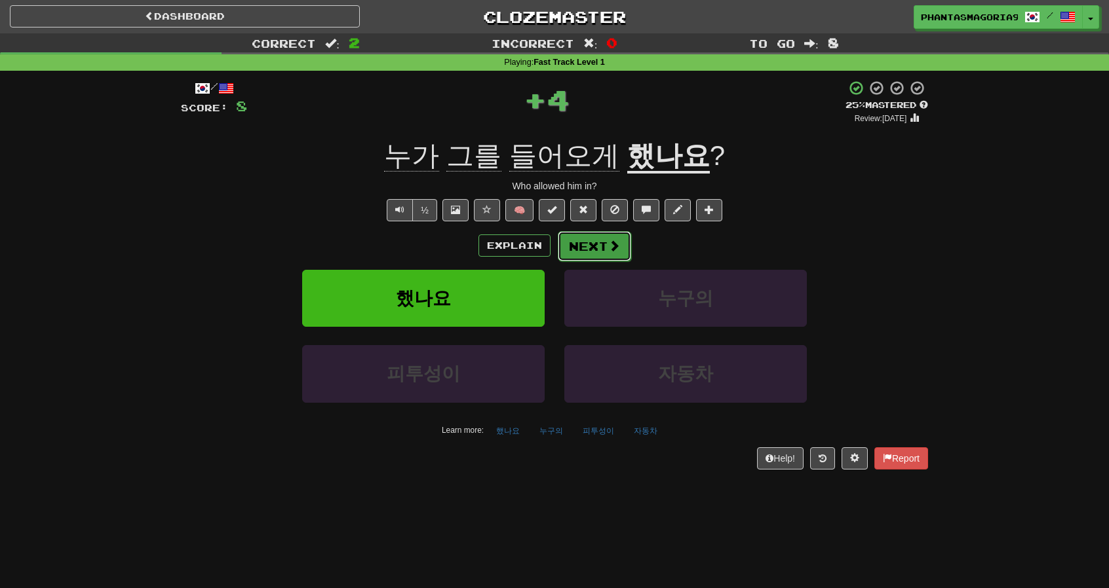
click at [584, 246] on button "Next" at bounding box center [594, 246] width 73 height 30
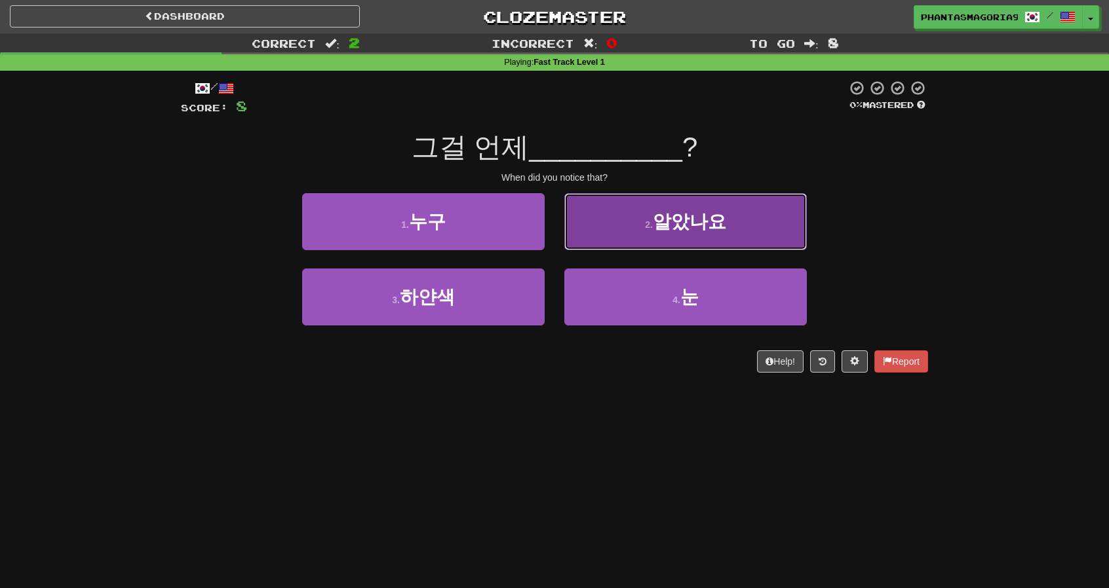
click at [581, 243] on button "2 . 알았나요" at bounding box center [685, 221] width 242 height 57
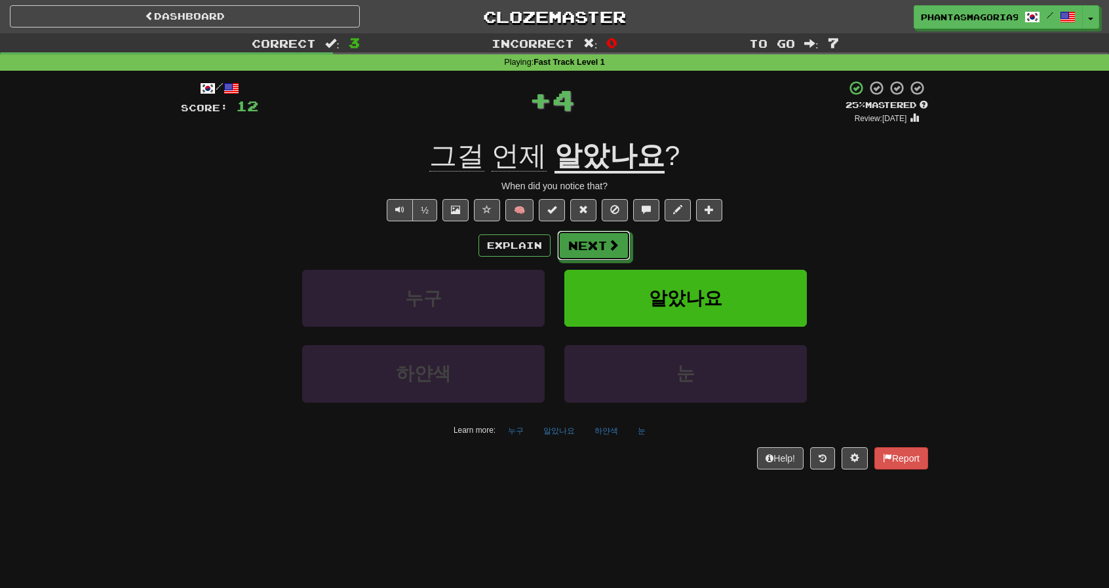
click at [581, 243] on button "Next" at bounding box center [593, 246] width 73 height 30
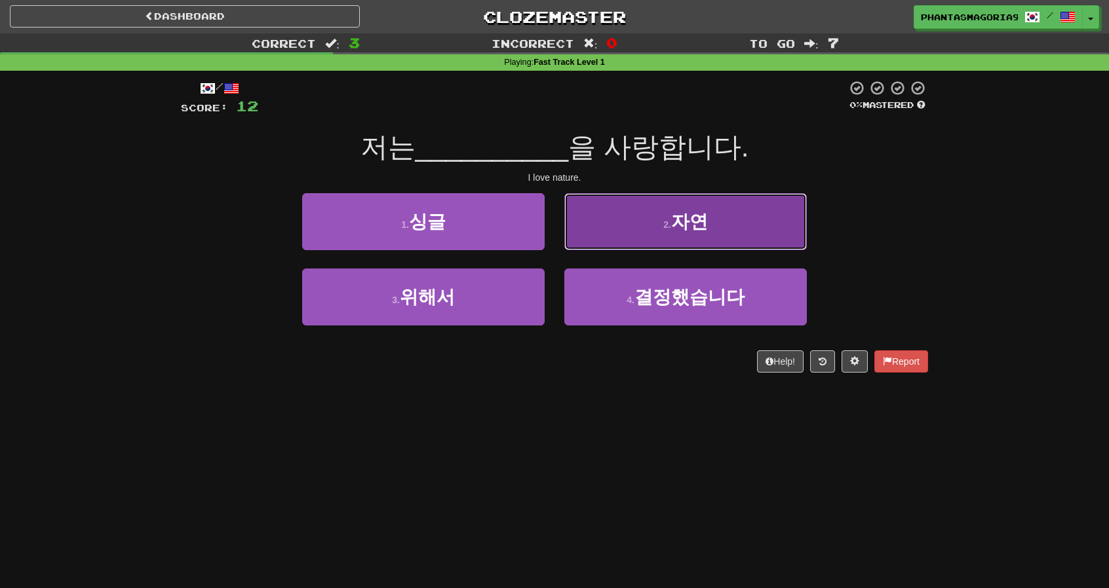
click at [592, 248] on button "2 . 자연" at bounding box center [685, 221] width 242 height 57
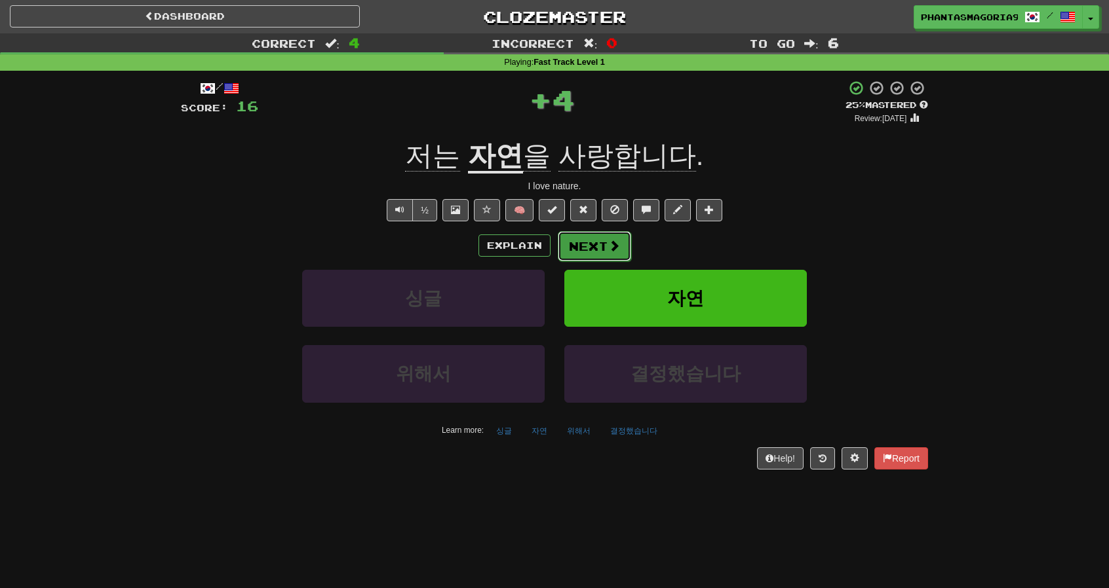
click at [584, 252] on button "Next" at bounding box center [594, 246] width 73 height 30
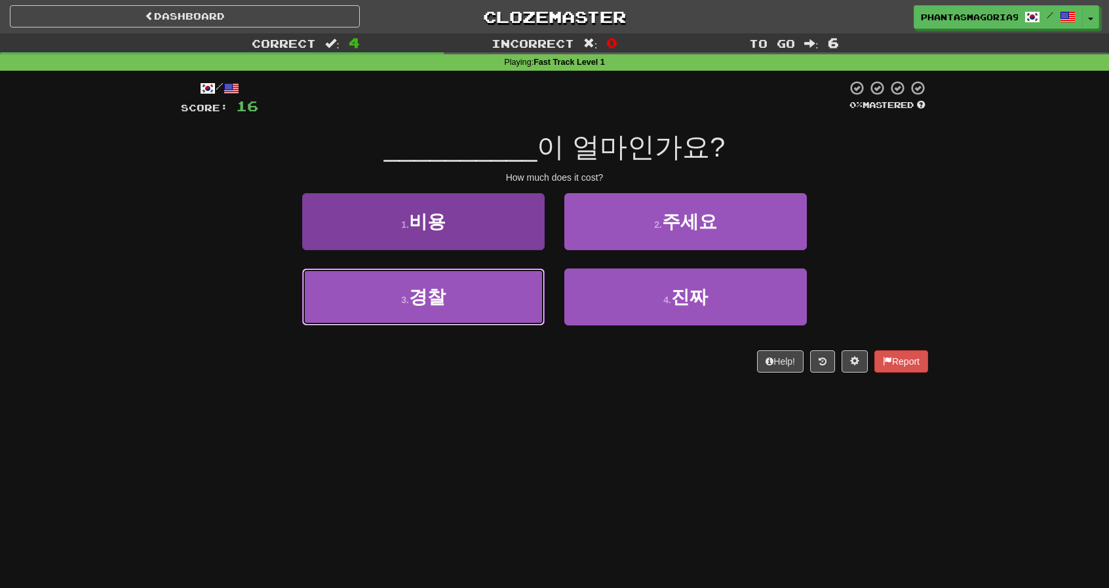
click at [499, 296] on button "3 . 경찰" at bounding box center [423, 297] width 242 height 57
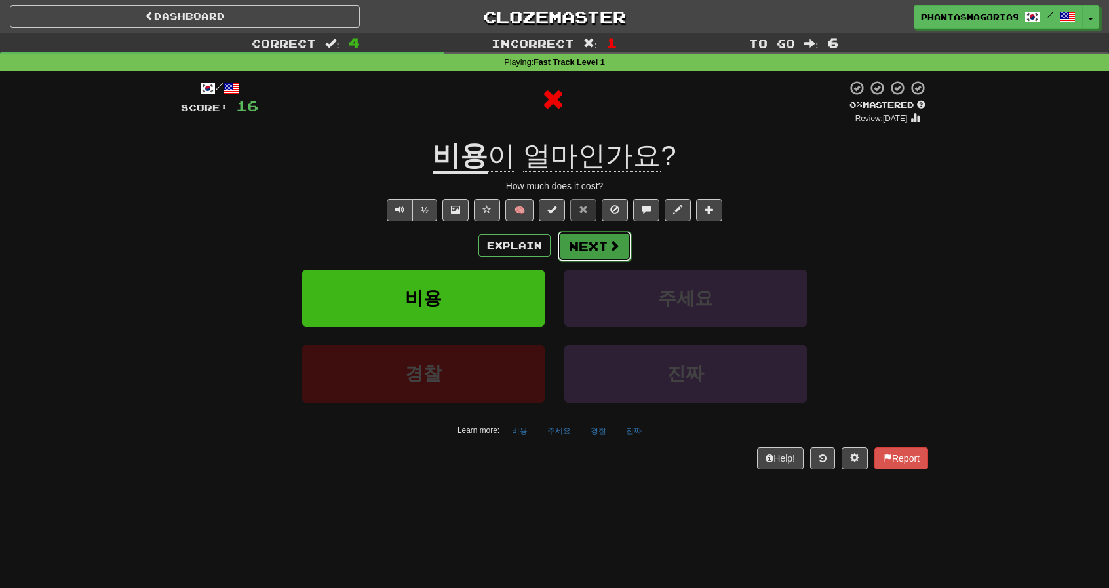
click at [580, 246] on button "Next" at bounding box center [594, 246] width 73 height 30
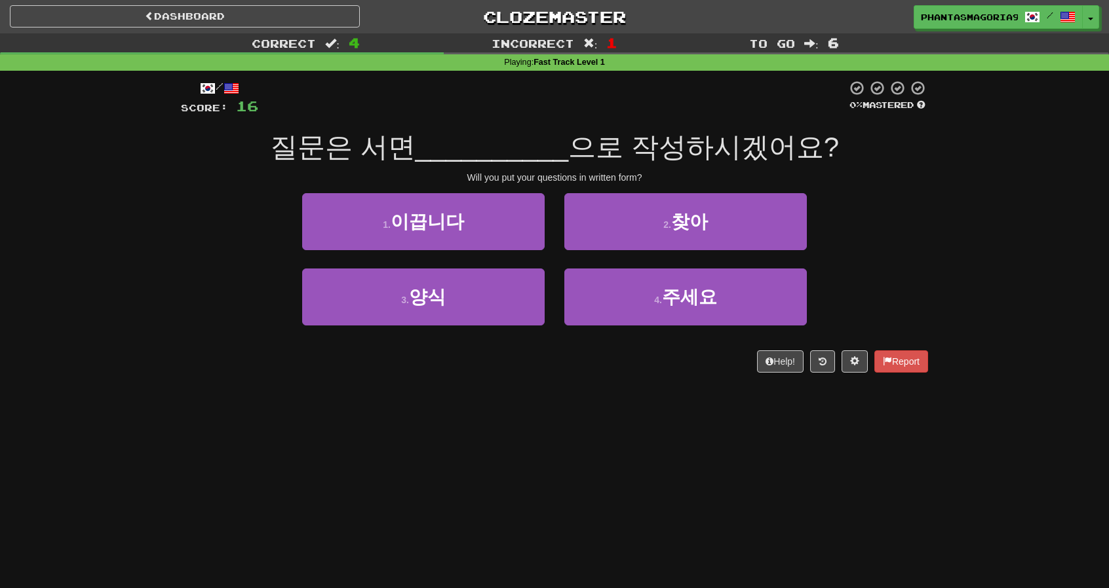
click at [508, 266] on div "1 . 이끕니다" at bounding box center [423, 230] width 262 height 75
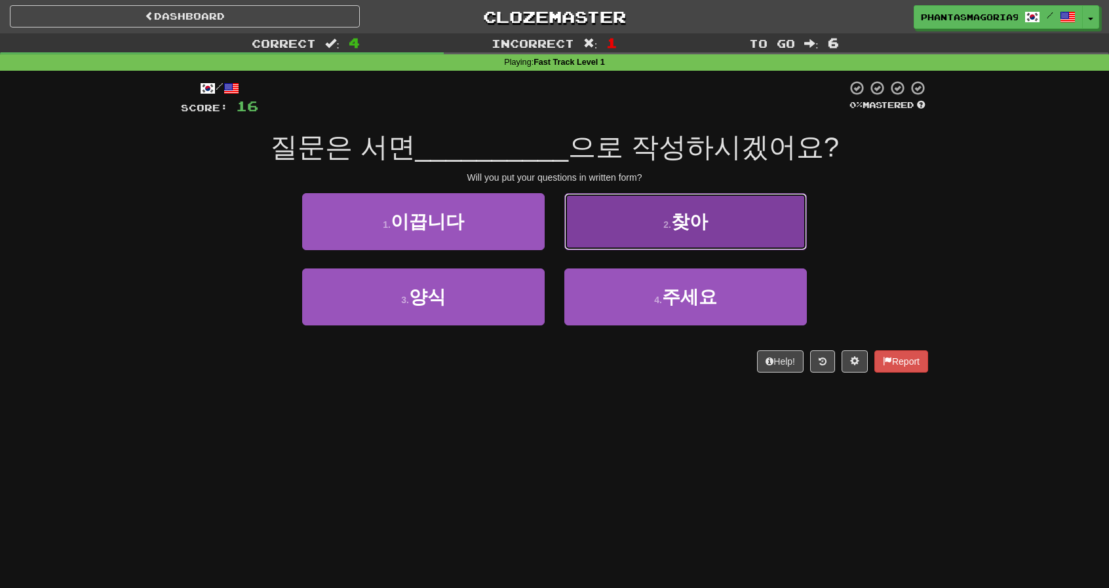
click at [699, 249] on button "2 . 찾아" at bounding box center [685, 221] width 242 height 57
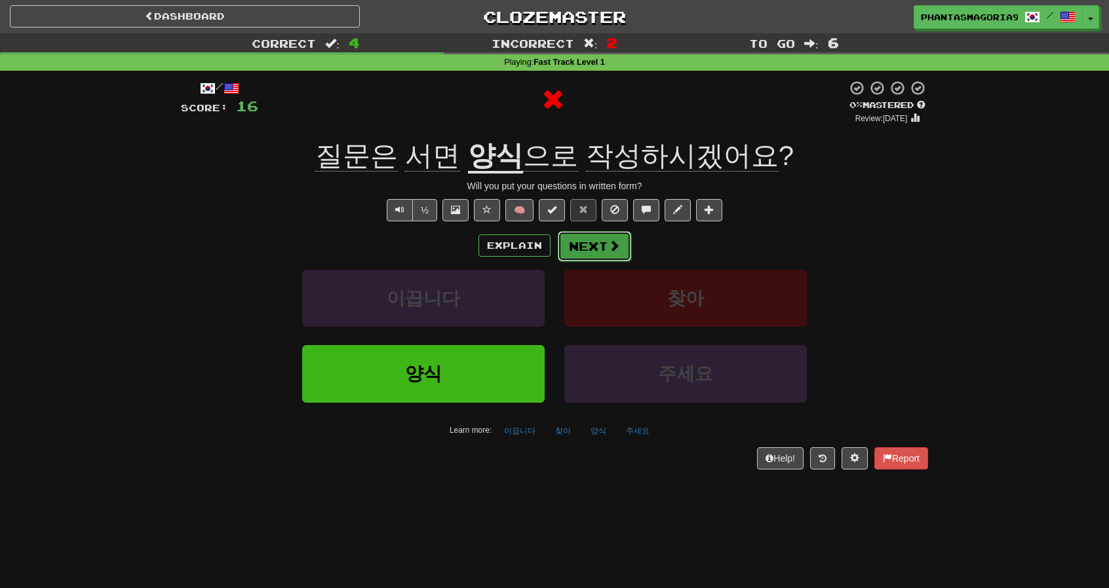
click at [615, 248] on span at bounding box center [614, 246] width 12 height 12
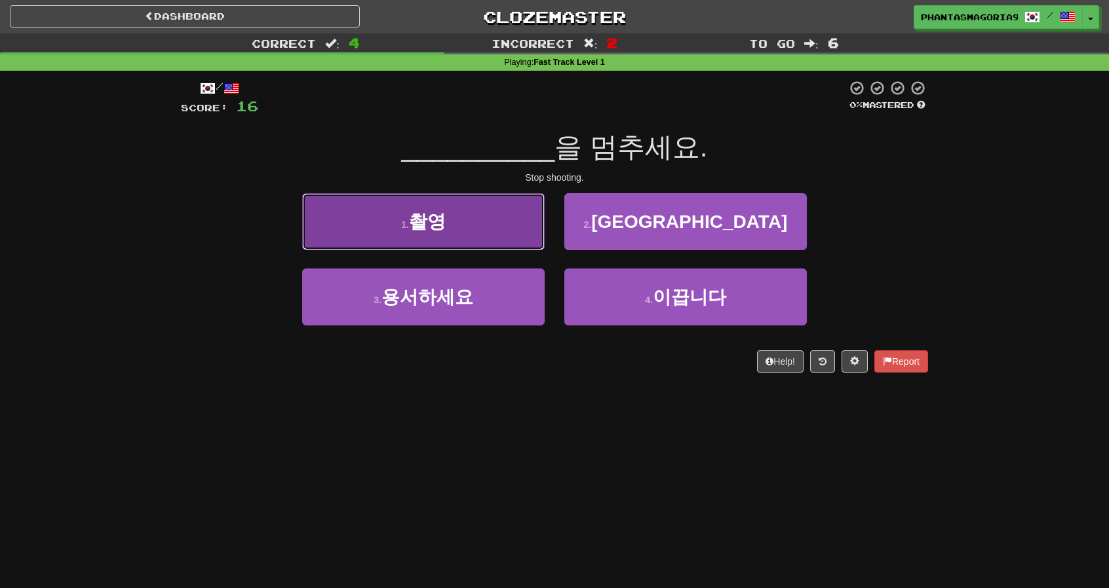
click at [480, 230] on button "1 . 촬영" at bounding box center [423, 221] width 242 height 57
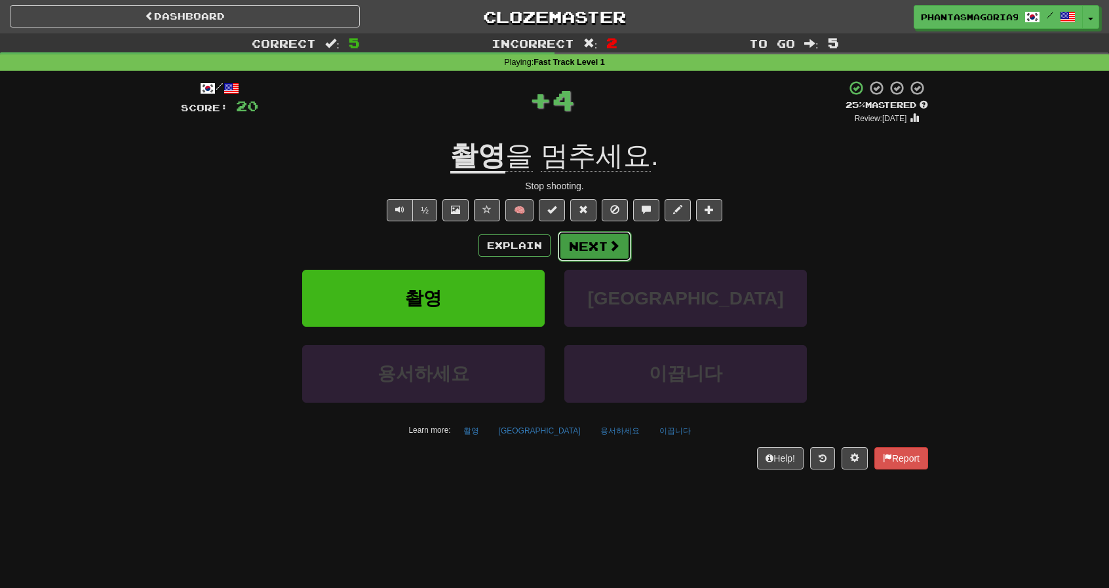
click at [576, 252] on button "Next" at bounding box center [594, 246] width 73 height 30
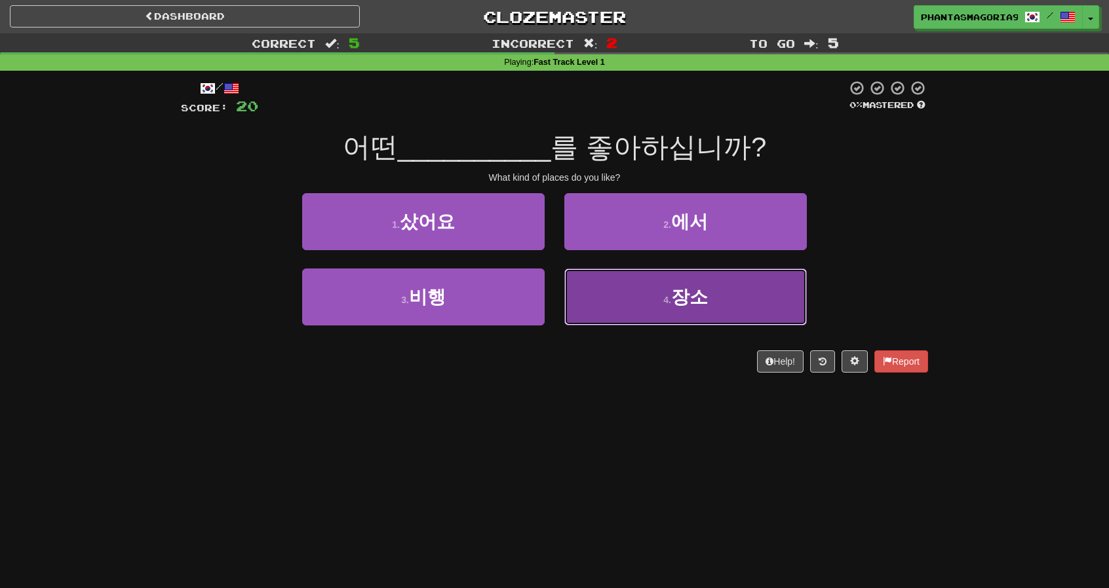
click at [608, 310] on button "4 . 장소" at bounding box center [685, 297] width 242 height 57
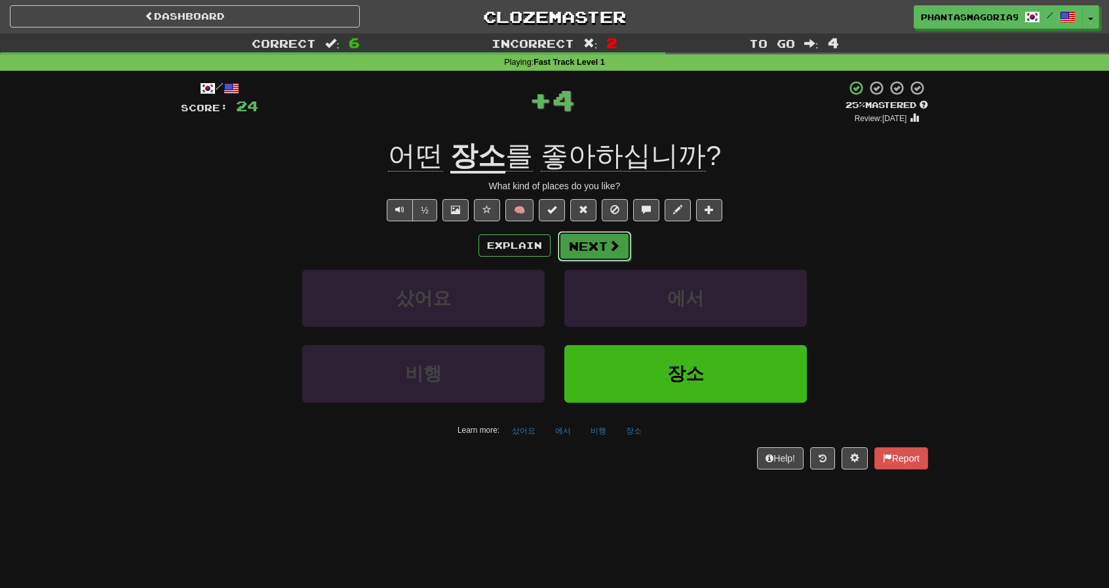
click at [561, 246] on button "Next" at bounding box center [594, 246] width 73 height 30
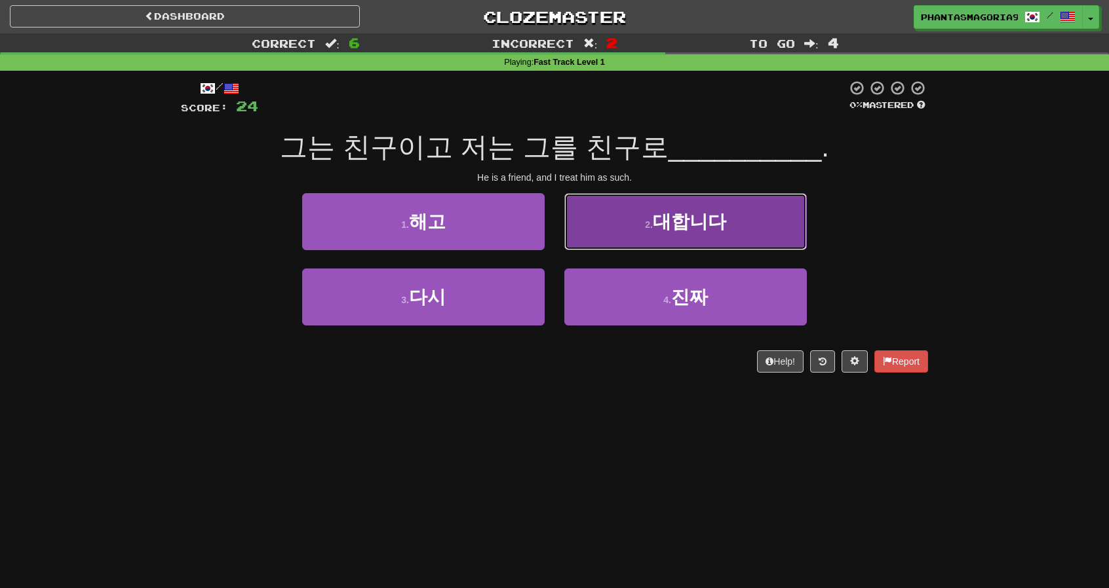
click at [597, 248] on button "2 . 대합니다" at bounding box center [685, 221] width 242 height 57
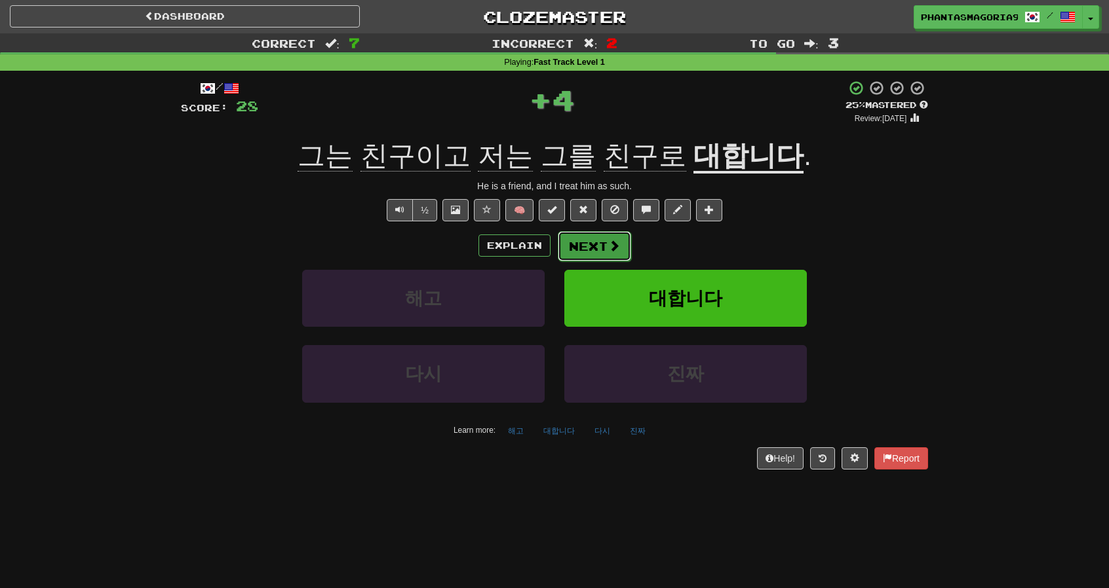
click at [586, 256] on button "Next" at bounding box center [594, 246] width 73 height 30
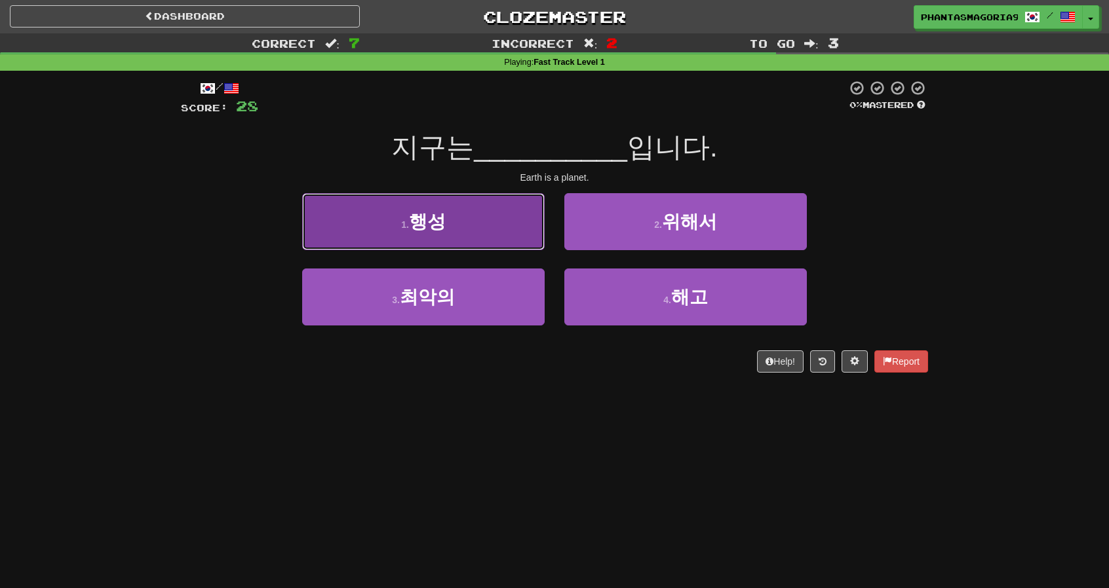
click at [481, 225] on button "1 . 행성" at bounding box center [423, 221] width 242 height 57
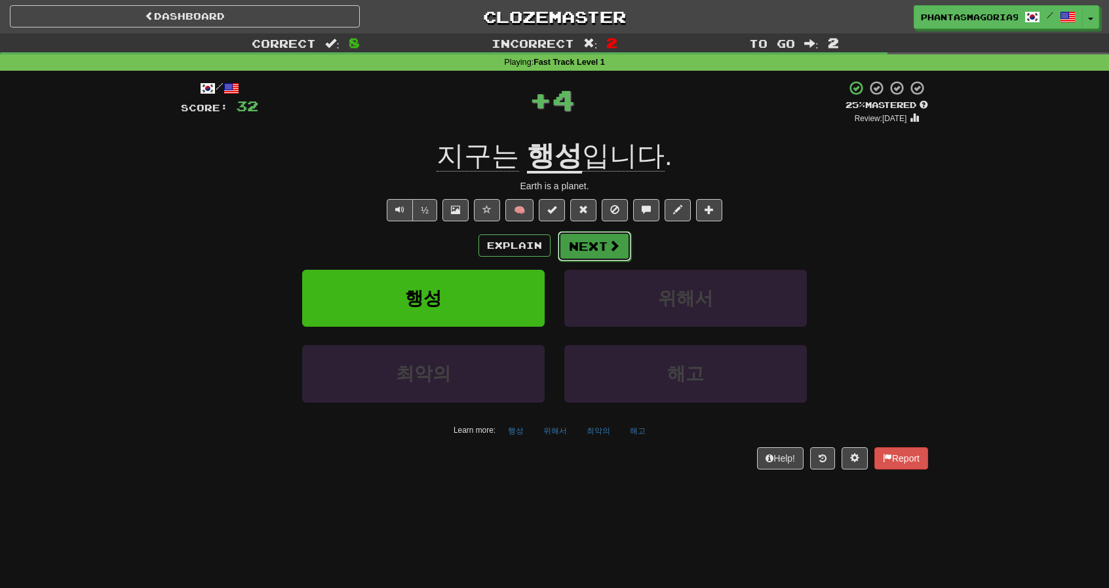
click at [558, 252] on button "Next" at bounding box center [594, 246] width 73 height 30
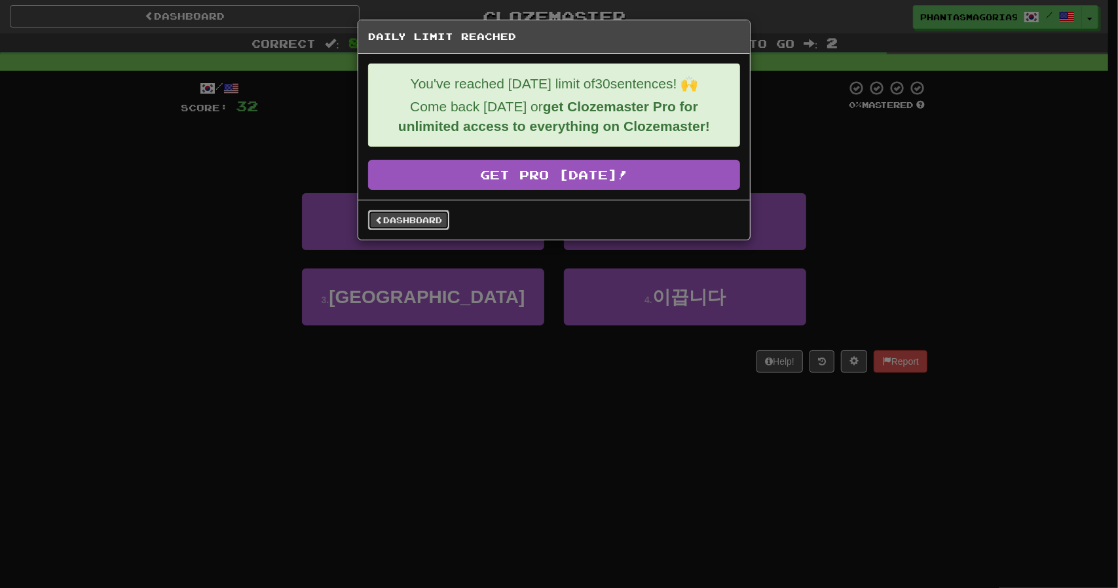
click at [423, 222] on link "Dashboard" at bounding box center [408, 220] width 81 height 20
